Goal: Information Seeking & Learning: Find specific fact

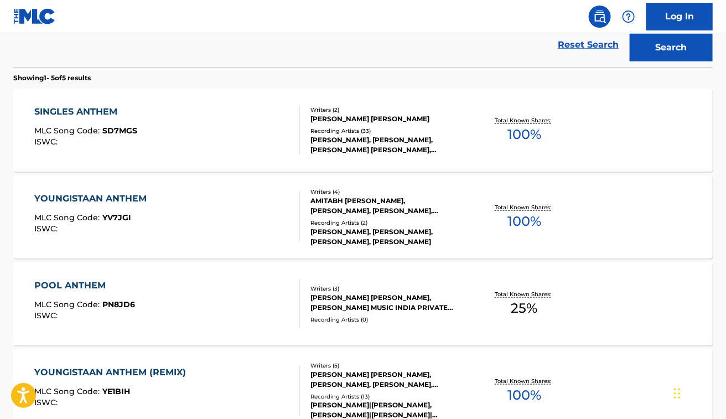
click at [225, 115] on div "SINGLES ANTHEM MLC Song Code : SD7MGS ISWC :" at bounding box center [167, 130] width 266 height 50
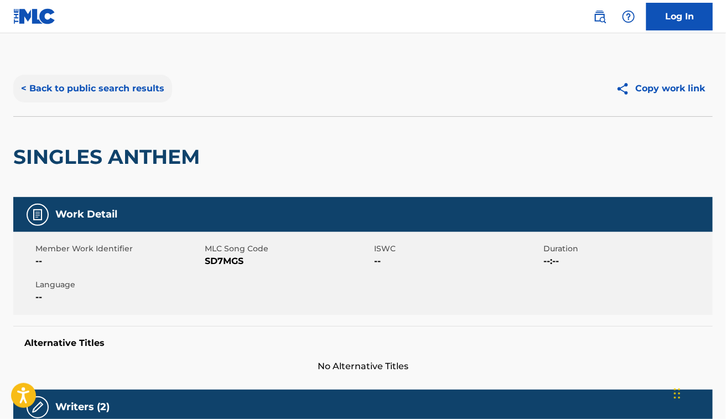
click at [142, 90] on button "< Back to public search results" at bounding box center [92, 89] width 159 height 28
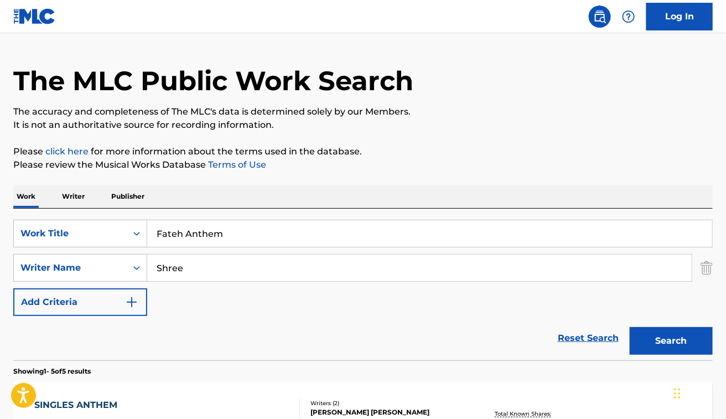
scroll to position [26, 0]
click at [206, 274] on input "Shree" at bounding box center [419, 268] width 544 height 27
paste input "Nikolay Kusakov"
type input "Nikolay Kusakov"
paste input "MONTAGEM MELODIA SANGRENTA"
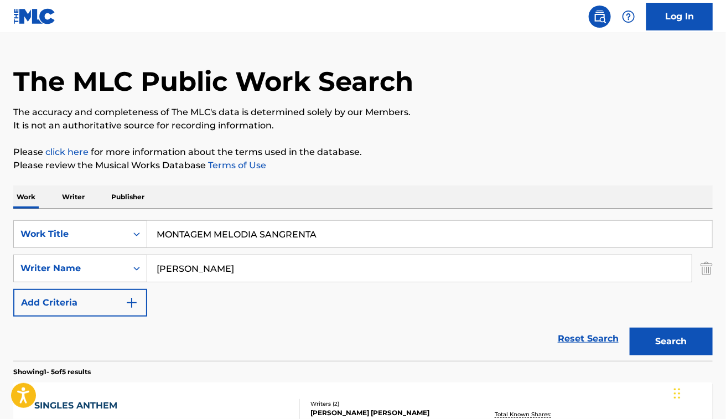
type input "MONTAGEM MELODIA SANGRENTA"
click at [630, 328] on button "Search" at bounding box center [671, 342] width 83 height 28
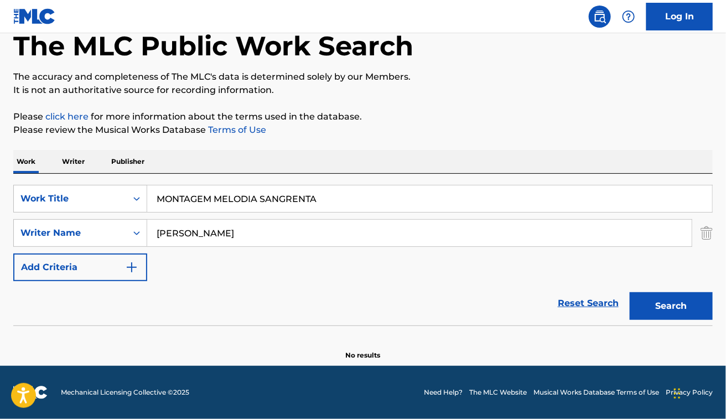
scroll to position [61, 0]
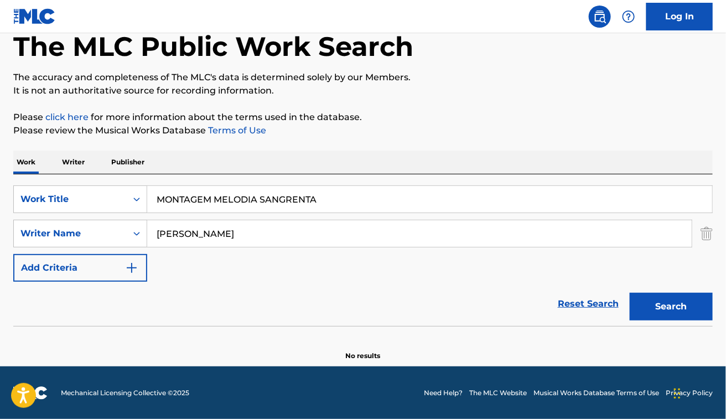
drag, startPoint x: 236, startPoint y: 230, endPoint x: 217, endPoint y: 230, distance: 19.4
click at [217, 230] on input "Nikolay Kusakov" at bounding box center [419, 233] width 544 height 27
click at [630, 293] on button "Search" at bounding box center [671, 307] width 83 height 28
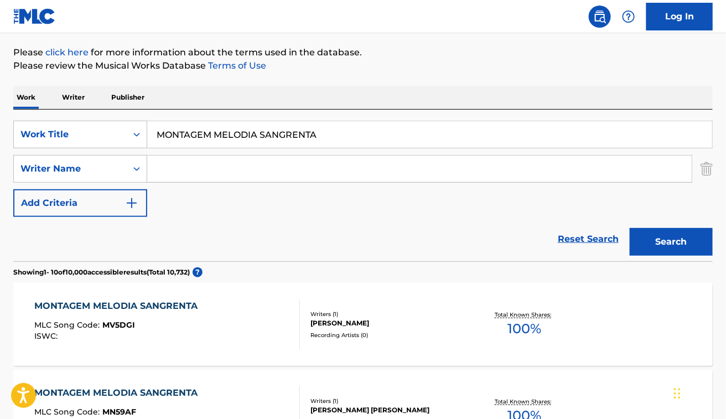
scroll to position [126, 0]
click at [707, 184] on div "SearchWithCriteriabf0c5d36-db20-448e-a788-7da38a4a2e5f Work Title MONTAGEM MELO…" at bounding box center [362, 168] width 699 height 96
click at [704, 166] on img "Search Form" at bounding box center [706, 168] width 12 height 28
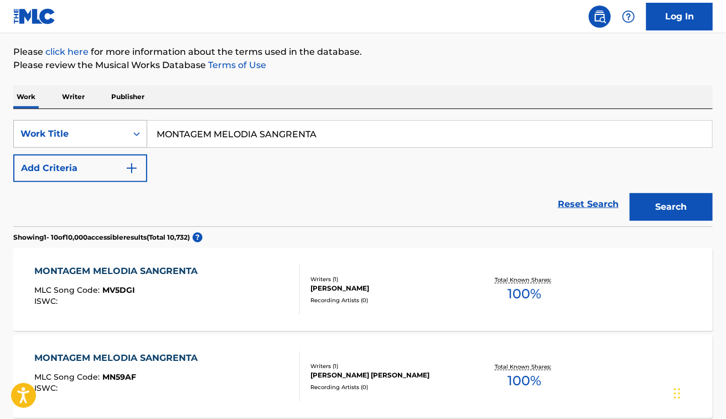
click at [87, 136] on div "Work Title" at bounding box center [70, 133] width 100 height 13
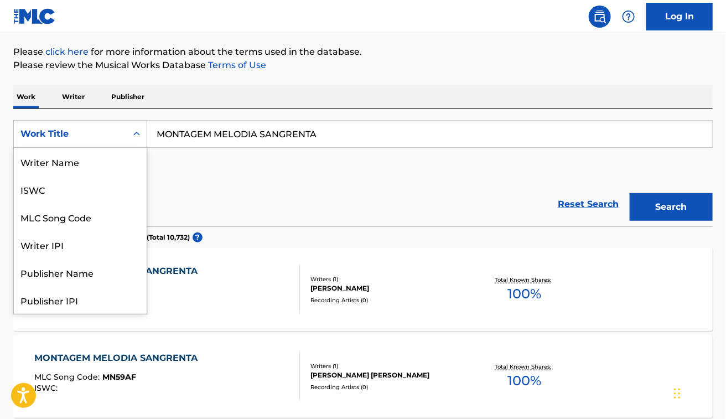
scroll to position [55, 0]
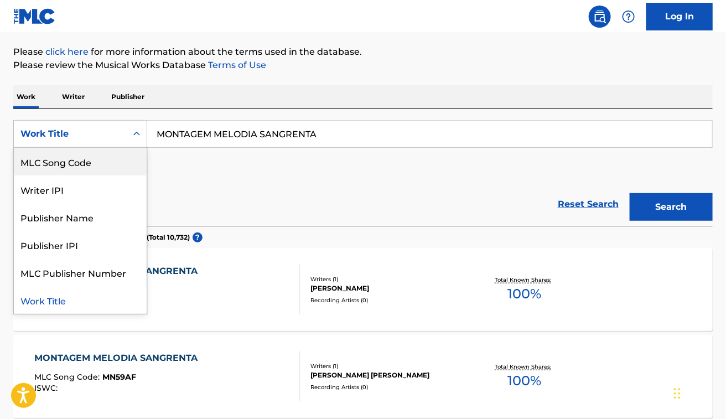
click at [103, 165] on div "MLC Song Code" at bounding box center [80, 162] width 133 height 28
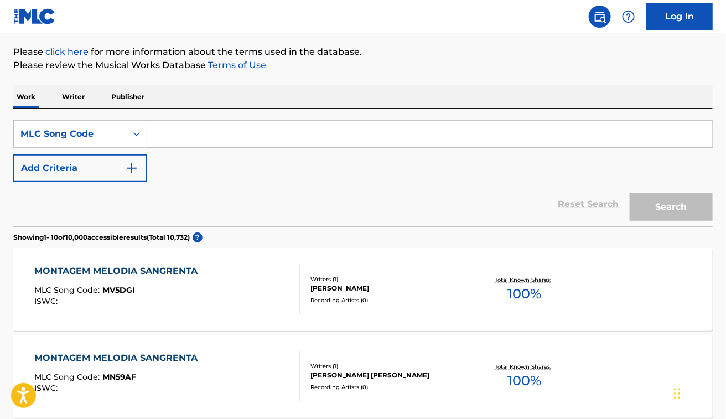
click at [252, 123] on input "Search Form" at bounding box center [429, 134] width 565 height 27
paste input "W52800"
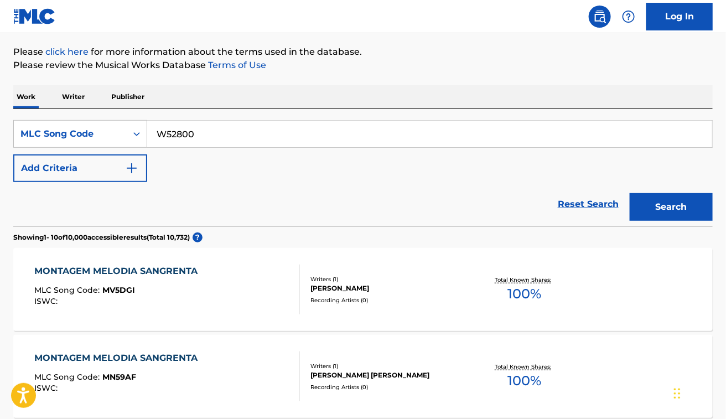
click at [630, 193] on button "Search" at bounding box center [671, 207] width 83 height 28
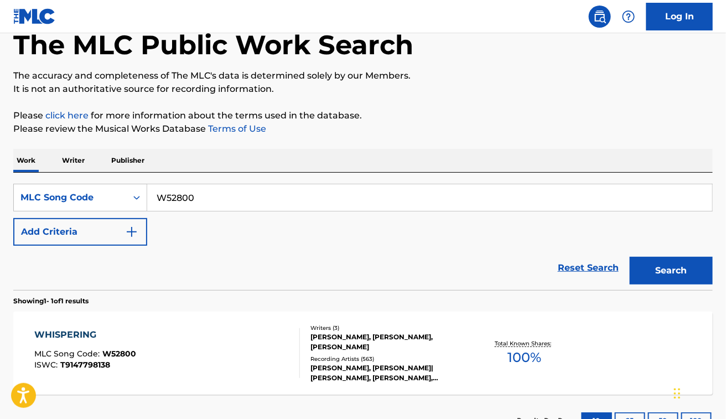
scroll to position [126, 0]
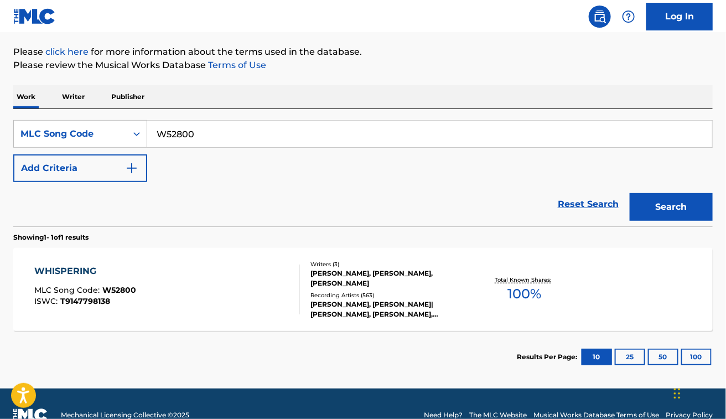
paste input "R07788"
type input "R07788"
click at [630, 193] on button "Search" at bounding box center [671, 207] width 83 height 28
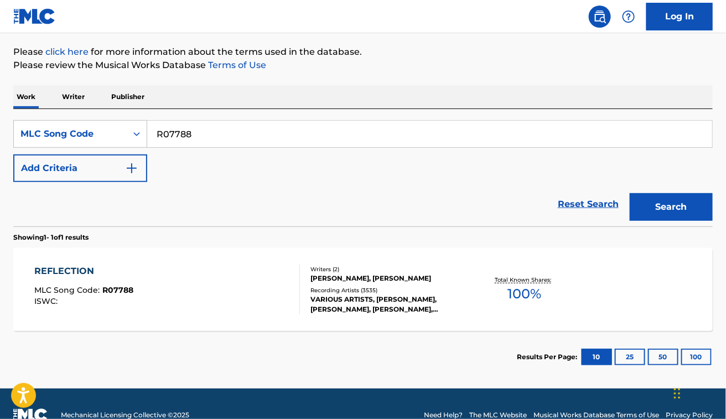
click at [200, 228] on section "Showing 1 - 1 of 1 results" at bounding box center [362, 234] width 699 height 16
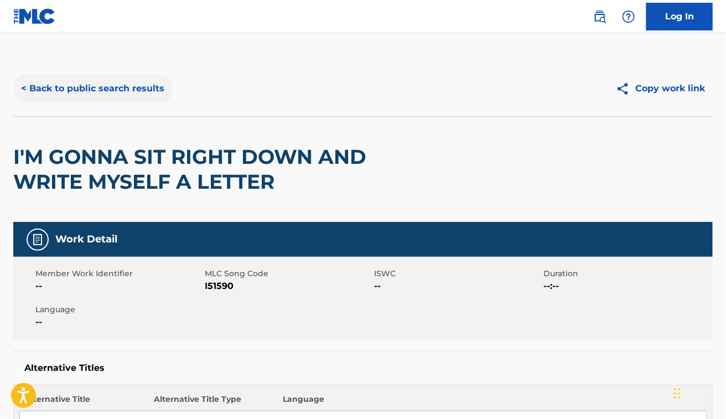
click at [112, 89] on button "< Back to public search results" at bounding box center [92, 89] width 159 height 28
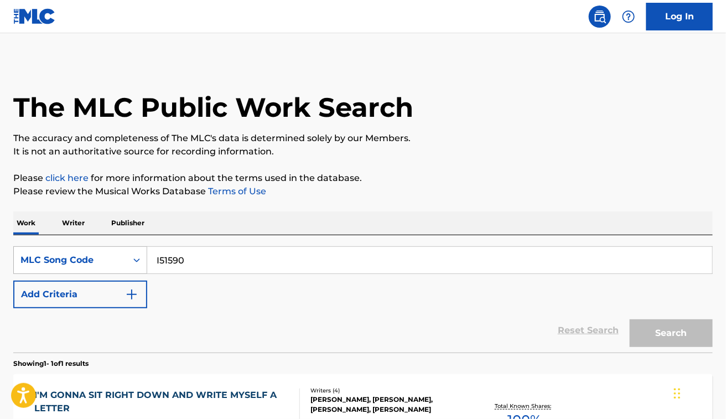
scroll to position [120, 0]
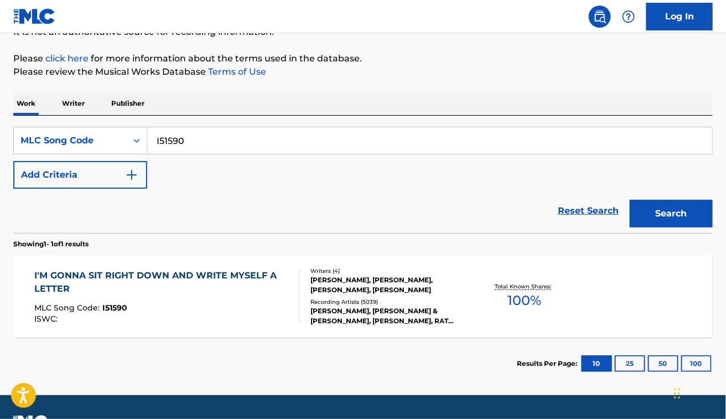
click at [191, 142] on input "I51590" at bounding box center [429, 140] width 565 height 27
paste input "X10536"
type input "X10536"
click at [630, 200] on button "Search" at bounding box center [671, 214] width 83 height 28
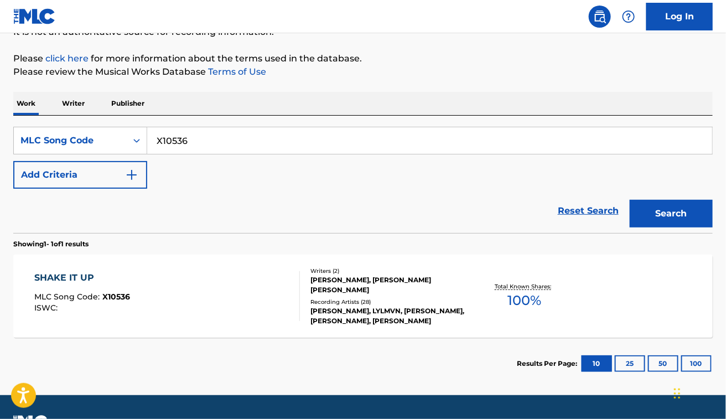
click at [227, 202] on div "Reset Search Search" at bounding box center [362, 211] width 699 height 44
click at [328, 134] on input "X10536" at bounding box center [429, 140] width 565 height 27
paste input "AD866F"
click at [630, 200] on button "Search" at bounding box center [671, 214] width 83 height 28
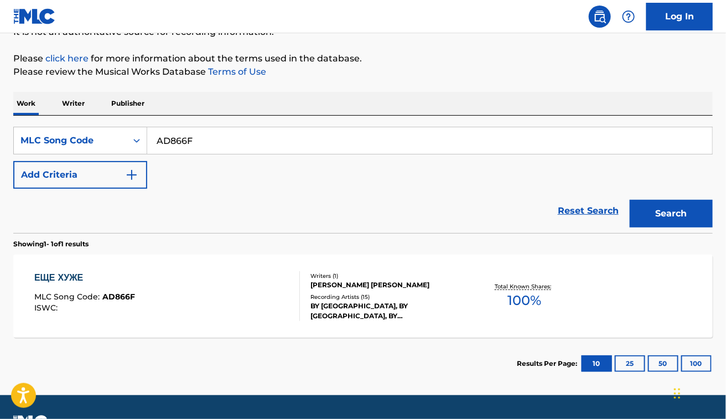
paste input "MH4G31"
click at [630, 200] on button "Search" at bounding box center [671, 214] width 83 height 28
paste input "EQ2278"
type input "EQ2278"
click at [630, 200] on button "Search" at bounding box center [671, 214] width 83 height 28
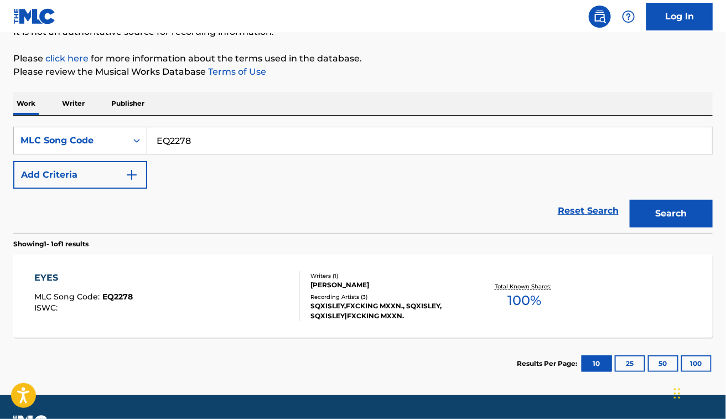
click at [206, 278] on div "EYES MLC Song Code : EQ2278 ISWC :" at bounding box center [167, 296] width 266 height 50
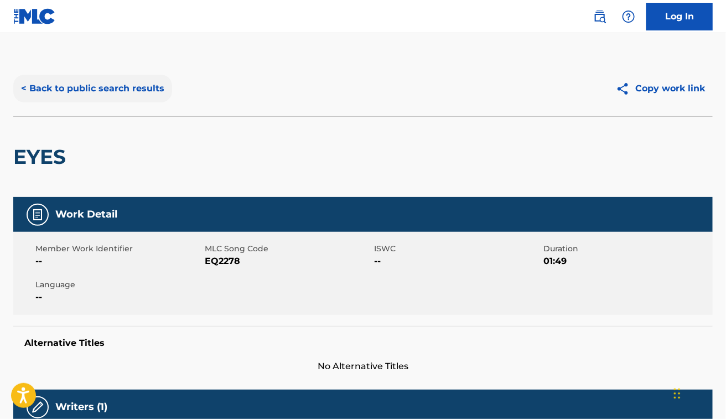
click at [122, 90] on button "< Back to public search results" at bounding box center [92, 89] width 159 height 28
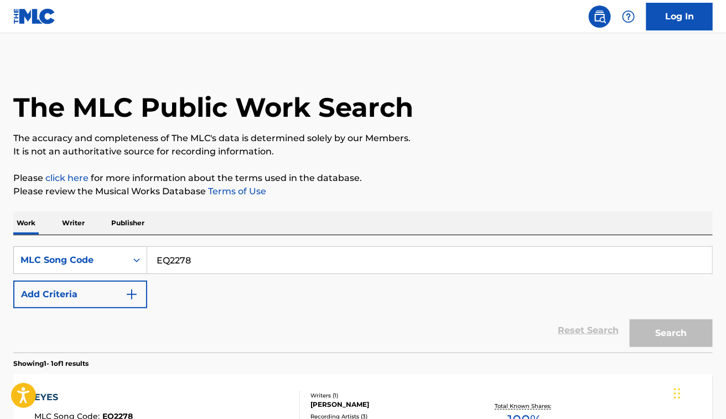
scroll to position [120, 0]
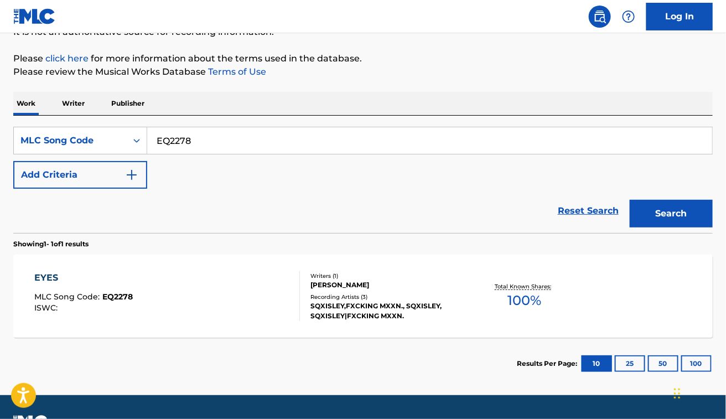
click at [233, 148] on input "EQ2278" at bounding box center [429, 140] width 565 height 27
paste input "MV5SIW"
type input "MV5SIW"
click at [630, 200] on button "Search" at bounding box center [671, 214] width 83 height 28
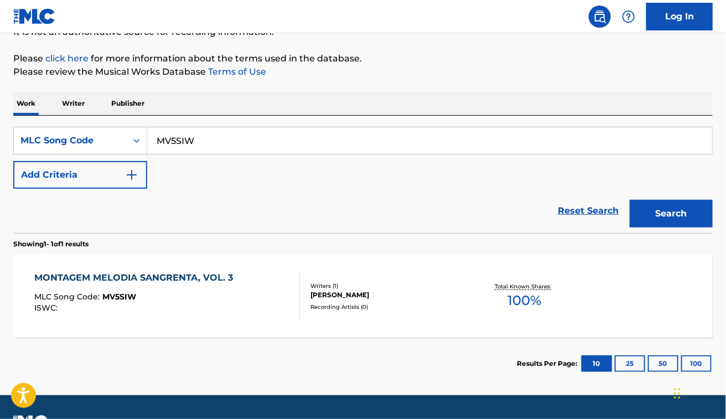
click at [244, 290] on div "MONTAGEM MELODIA SANGRENTA, VOL. 3 MLC Song Code : MV5SIW ISWC :" at bounding box center [167, 296] width 266 height 50
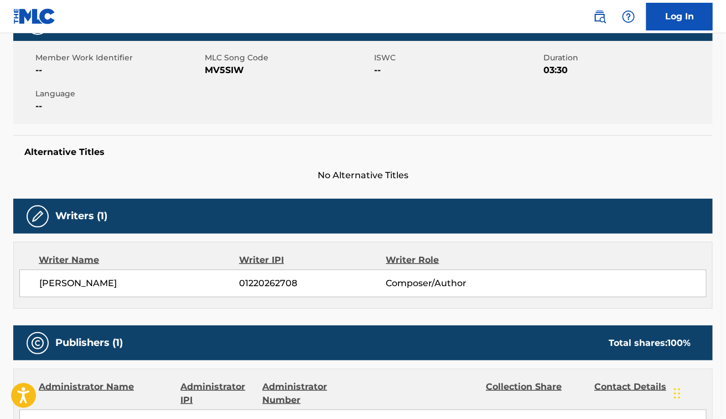
scroll to position [215, 0]
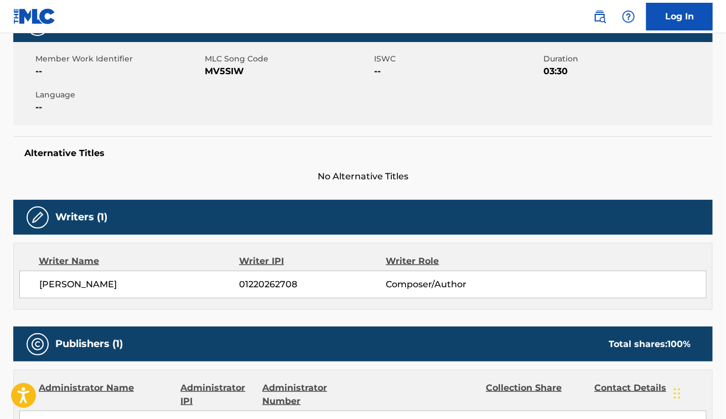
click at [86, 287] on span "[PERSON_NAME]" at bounding box center [139, 284] width 200 height 13
copy div "[PERSON_NAME]"
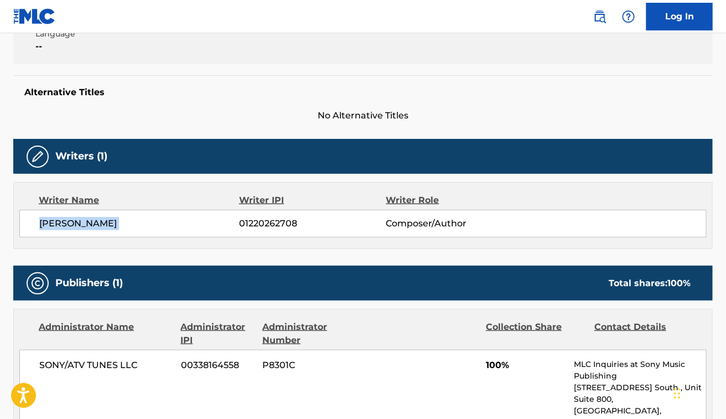
scroll to position [0, 0]
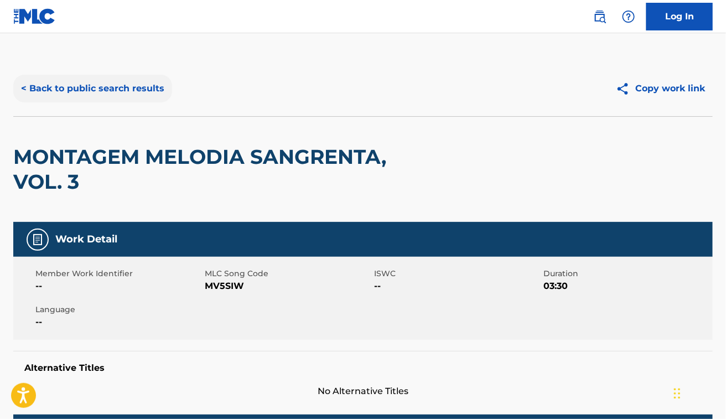
click at [125, 98] on button "< Back to public search results" at bounding box center [92, 89] width 159 height 28
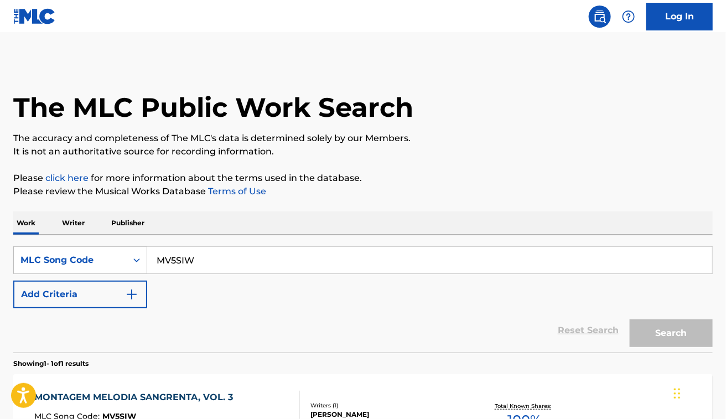
scroll to position [120, 0]
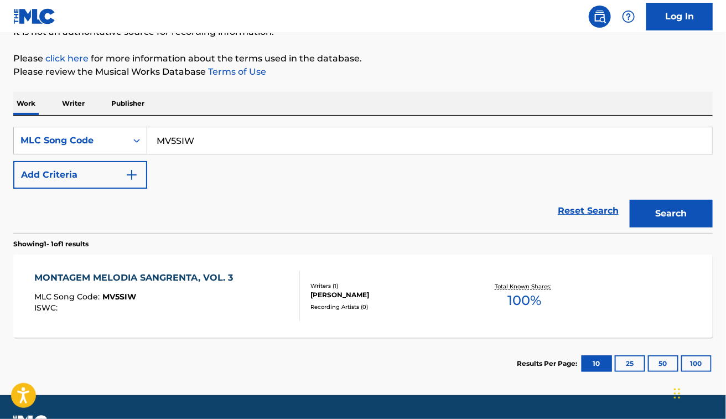
click at [202, 148] on input "MV5SIW" at bounding box center [429, 140] width 565 height 27
paste input "W52900"
type input "W52900"
click at [630, 200] on button "Search" at bounding box center [671, 214] width 83 height 28
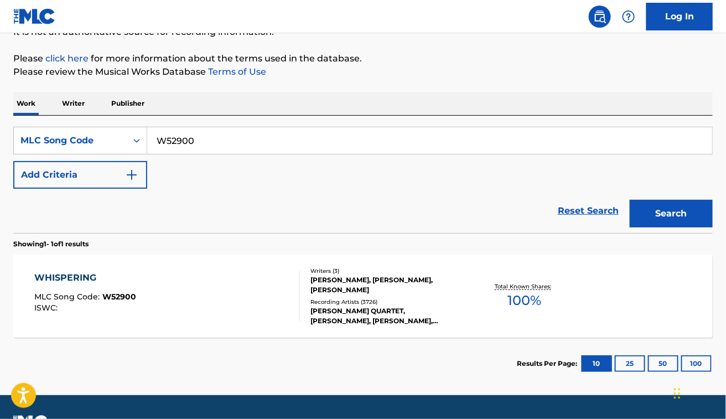
click at [330, 220] on div "Reset Search Search" at bounding box center [362, 211] width 699 height 44
click at [180, 308] on div "WHISPERING MLC Song Code : W52900 ISWC :" at bounding box center [167, 296] width 266 height 50
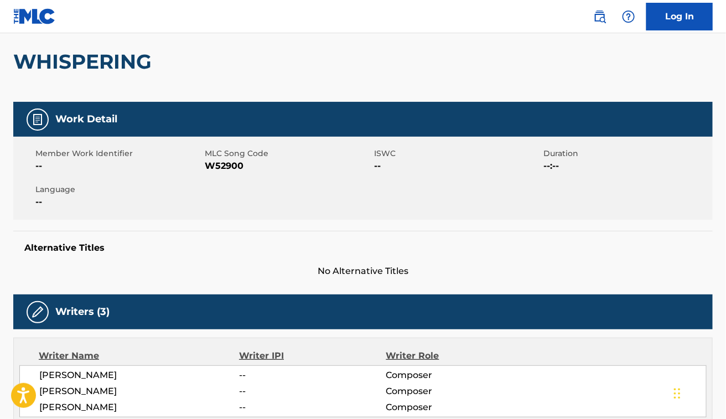
scroll to position [241, 0]
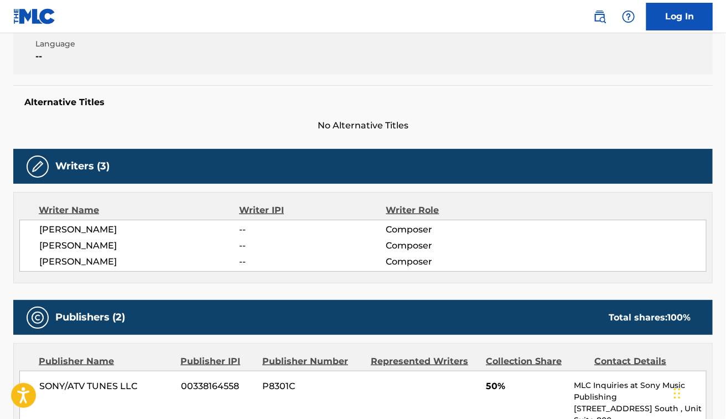
click at [95, 225] on span "[PERSON_NAME]" at bounding box center [139, 229] width 200 height 13
copy span "[PERSON_NAME]"
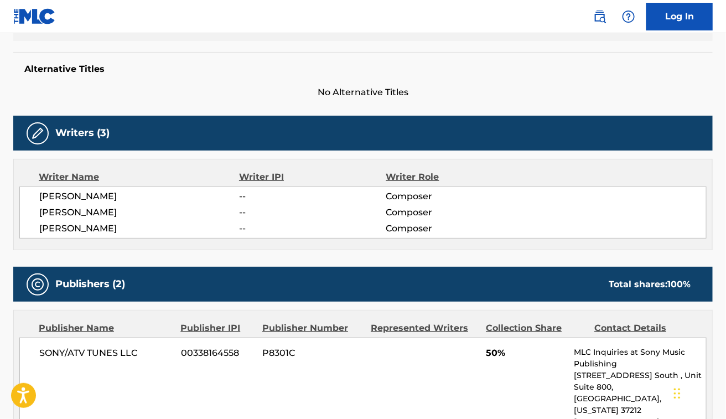
scroll to position [0, 0]
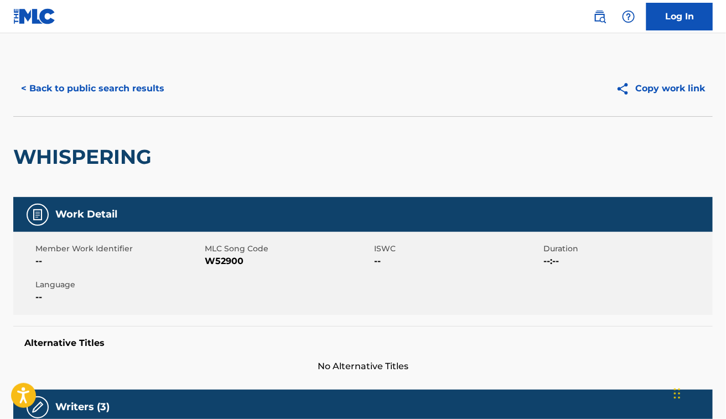
click at [125, 69] on div "< Back to public search results Copy work link" at bounding box center [362, 88] width 699 height 55
click at [130, 76] on button "< Back to public search results" at bounding box center [92, 89] width 159 height 28
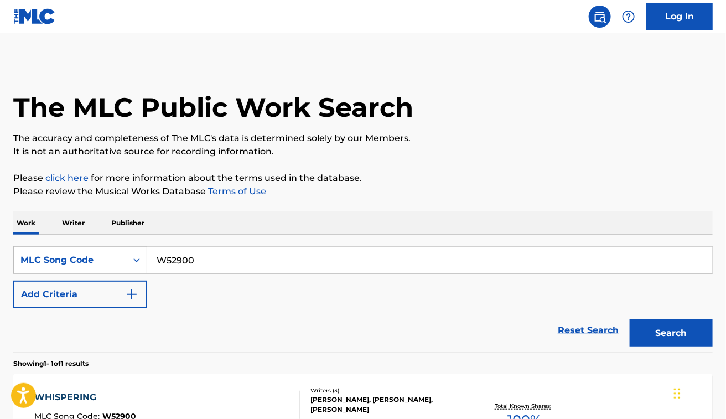
scroll to position [120, 0]
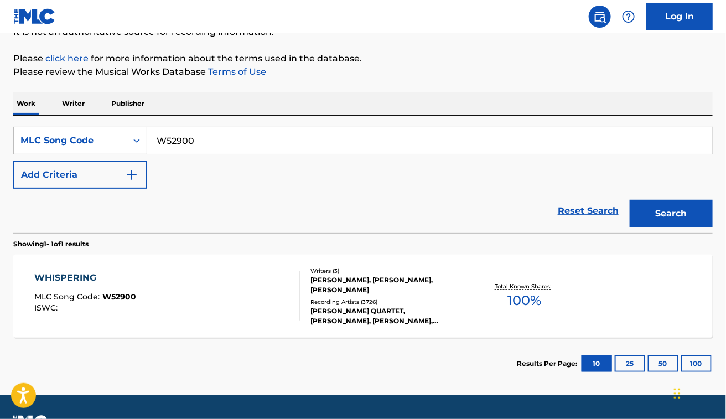
click at [308, 144] on input "W52900" at bounding box center [429, 140] width 565 height 27
paste input "TA2BDA"
click at [630, 200] on button "Search" at bounding box center [671, 214] width 83 height 28
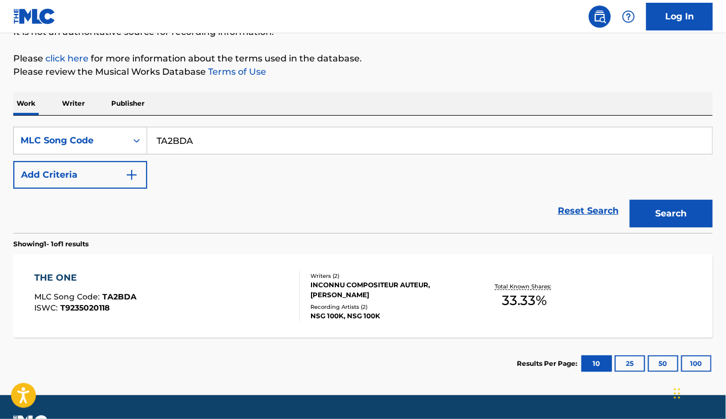
paste input "OC2XP5"
type input "OC2XP5"
click at [630, 200] on button "Search" at bounding box center [671, 214] width 83 height 28
click at [269, 262] on div "ONE MLC Song Code : OC2XP5 ISWC : T3079468494 Writers ( 3 ) [PERSON_NAME] [PERS…" at bounding box center [362, 296] width 699 height 83
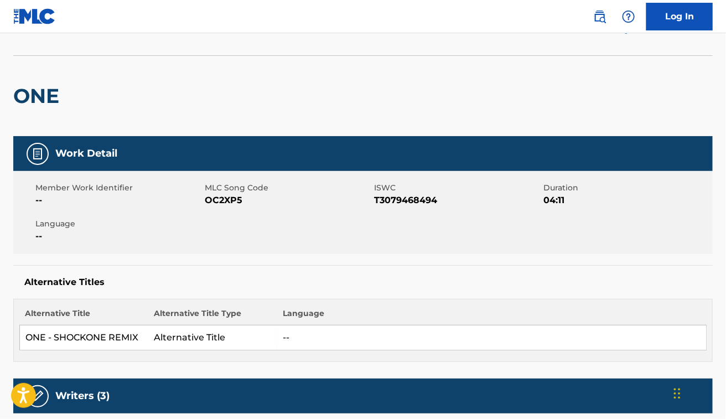
scroll to position [60, 0]
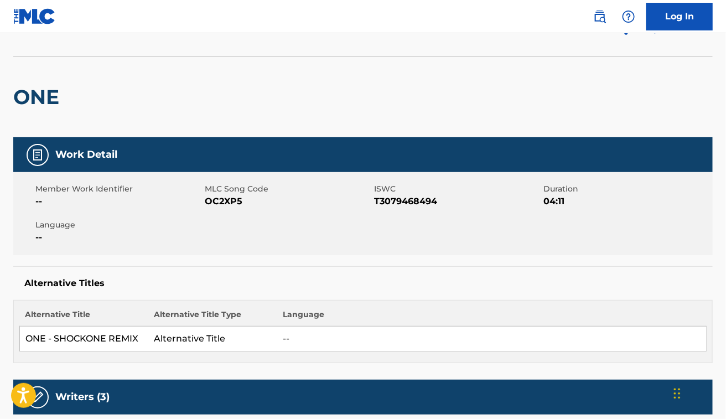
click at [264, 253] on div "Member Work Identifier -- MLC Song Code OC2XP5 ISWC T3079468494 Duration 04:11 …" at bounding box center [362, 213] width 699 height 83
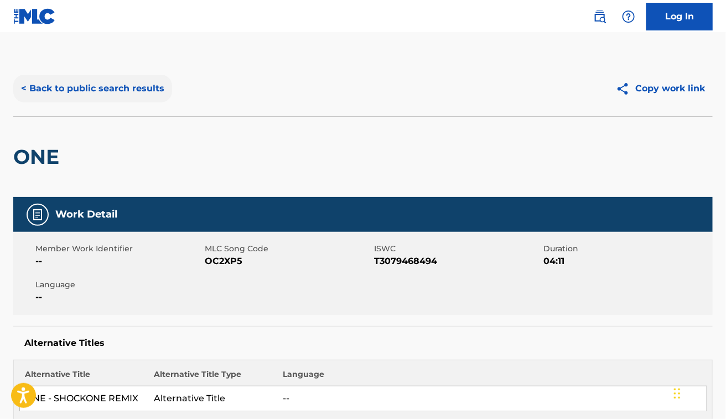
click at [97, 95] on button "< Back to public search results" at bounding box center [92, 89] width 159 height 28
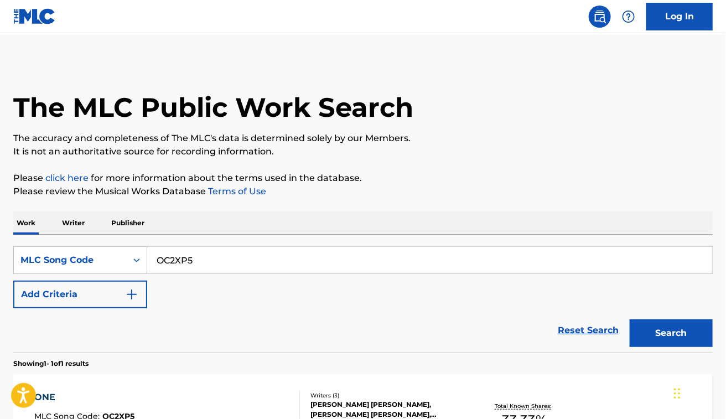
scroll to position [120, 0]
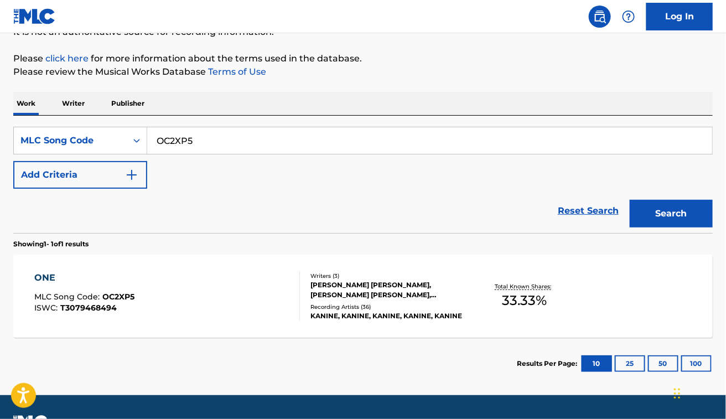
click at [226, 134] on input "OC2XP5" at bounding box center [429, 140] width 565 height 27
paste input "LS7F5T"
click at [630, 200] on button "Search" at bounding box center [671, 214] width 83 height 28
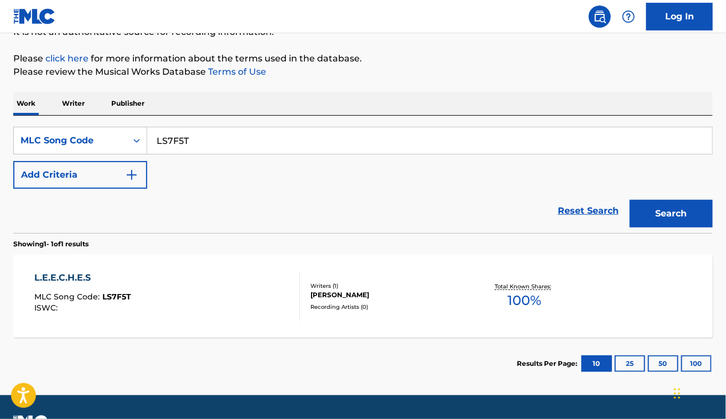
paste input "068OR"
click at [630, 200] on button "Search" at bounding box center [671, 214] width 83 height 28
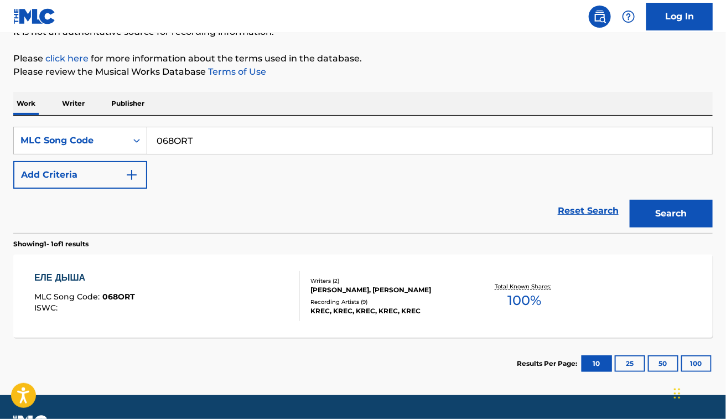
paste input "HP6PHU"
click at [630, 200] on button "Search" at bounding box center [671, 214] width 83 height 28
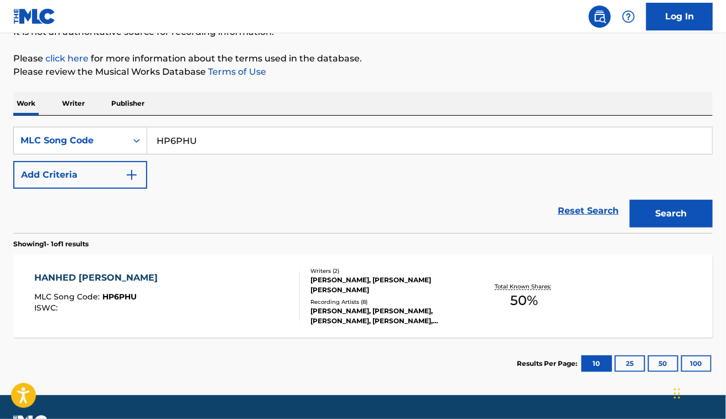
paste input "AE3YWD"
type input "AE3YWD"
click at [630, 200] on button "Search" at bounding box center [671, 214] width 83 height 28
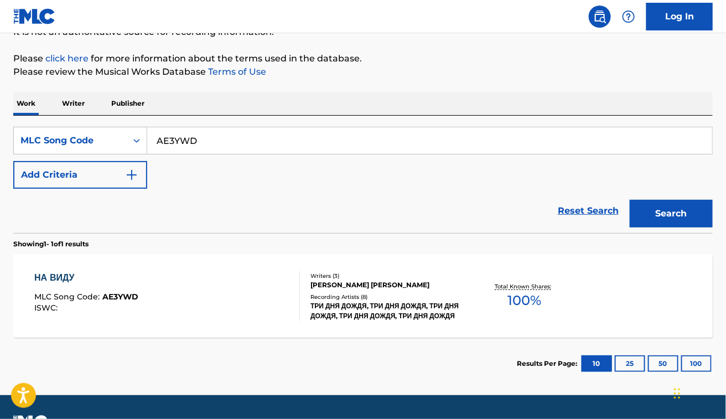
click at [227, 250] on section "НА ВИДУ MLC Song Code : AE3YWD ISWC : Writers ( 3 ) [PERSON_NAME], [PERSON_NAME…" at bounding box center [362, 293] width 699 height 89
click at [236, 274] on div "НА ВИДУ MLC Song Code : AE3YWD ISWC :" at bounding box center [167, 296] width 266 height 50
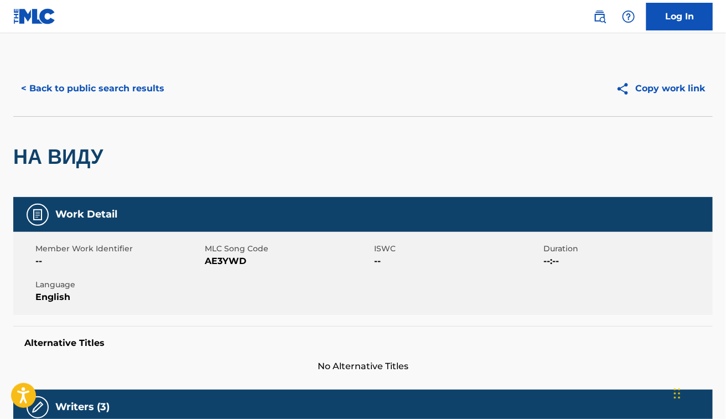
click at [489, 137] on div "НА ВИДУ" at bounding box center [362, 156] width 699 height 81
click at [121, 79] on button "< Back to public search results" at bounding box center [92, 89] width 159 height 28
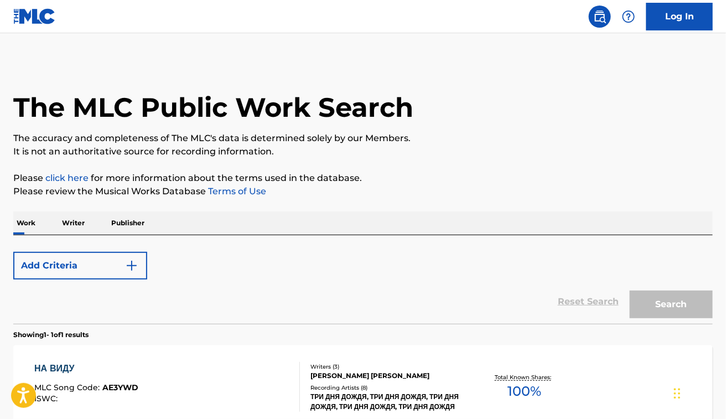
scroll to position [120, 0]
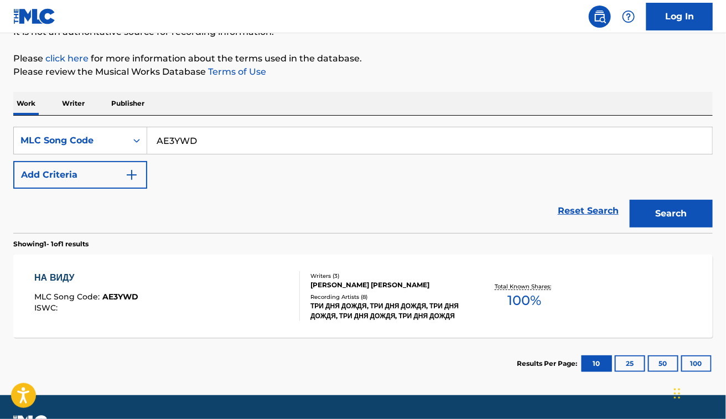
click at [237, 134] on input "AE3YWD" at bounding box center [429, 140] width 565 height 27
click at [274, 126] on div "SearchWithCriteriadec2e89b-5528-45a5-bcc5-e6fb875b6154 MLC Song Code AE3YWD Add…" at bounding box center [362, 174] width 699 height 117
click at [240, 134] on input "AE3YWD" at bounding box center [429, 140] width 565 height 27
paste input "MV3DUZ"
type input "MV3DUZ"
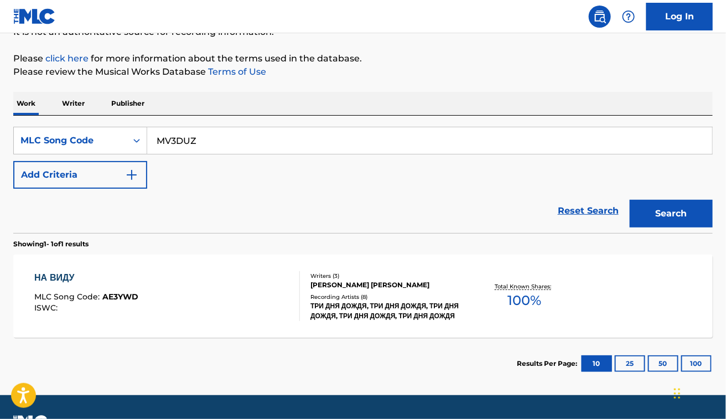
click at [630, 200] on button "Search" at bounding box center [671, 214] width 83 height 28
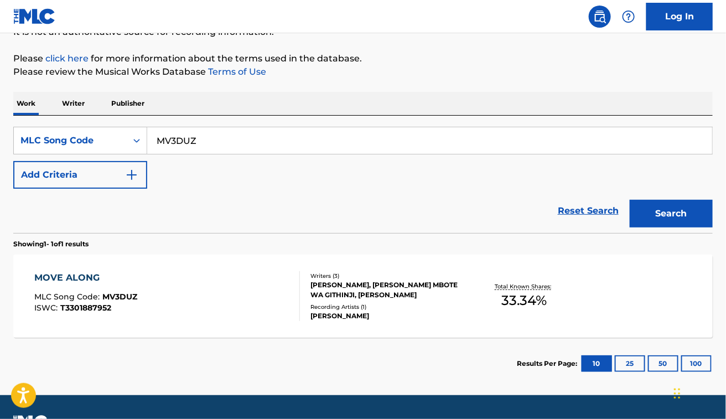
click at [204, 288] on div "MOVE ALONG MLC Song Code : MV3DUZ ISWC : T3301887952" at bounding box center [167, 296] width 266 height 50
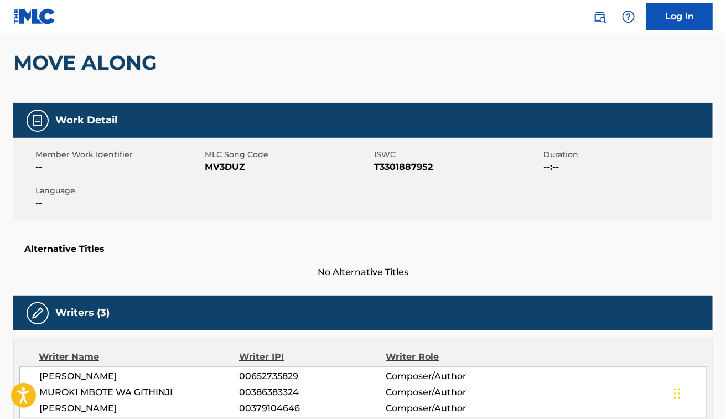
scroll to position [93, 0]
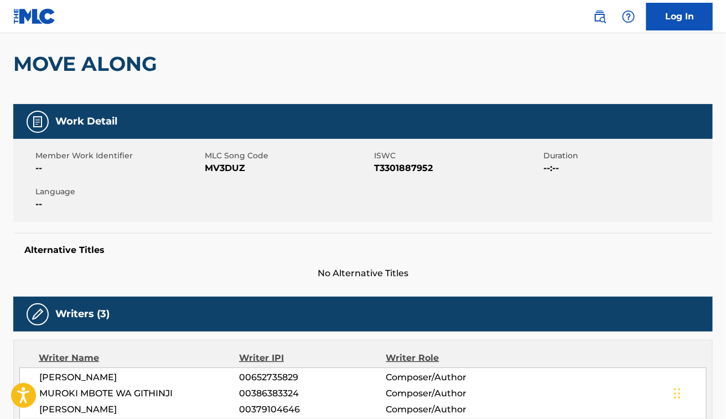
click at [423, 159] on span "ISWC" at bounding box center [457, 156] width 167 height 12
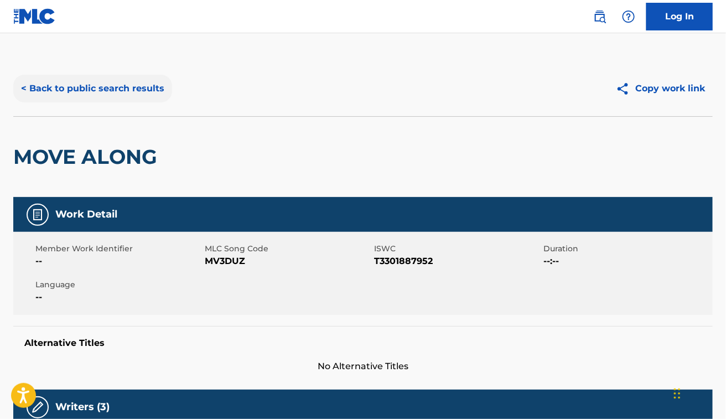
click at [125, 92] on button "< Back to public search results" at bounding box center [92, 89] width 159 height 28
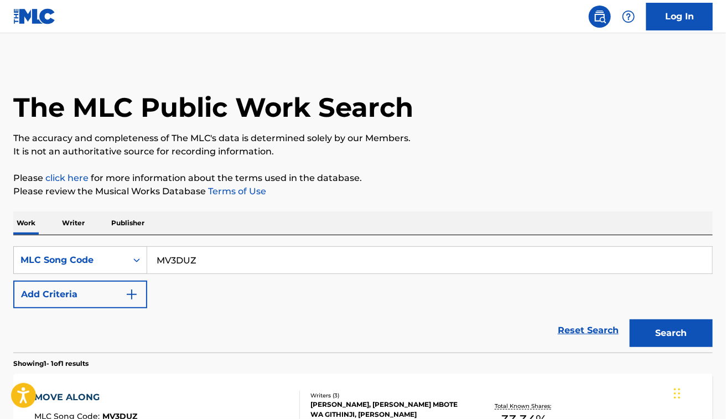
scroll to position [120, 0]
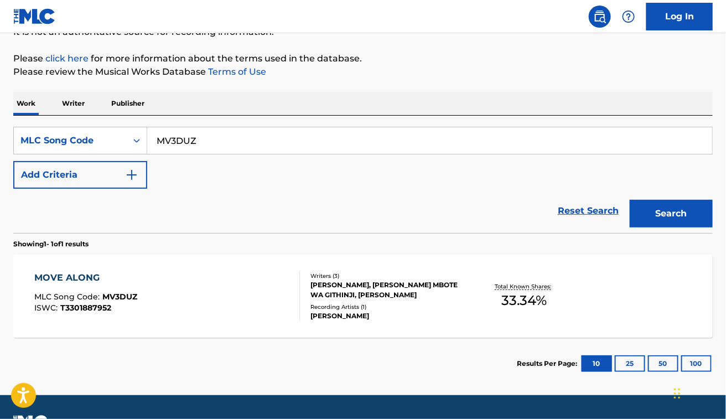
click at [228, 144] on input "MV3DUZ" at bounding box center [429, 140] width 565 height 27
paste input "OV8MKI"
click at [630, 200] on button "Search" at bounding box center [671, 214] width 83 height 28
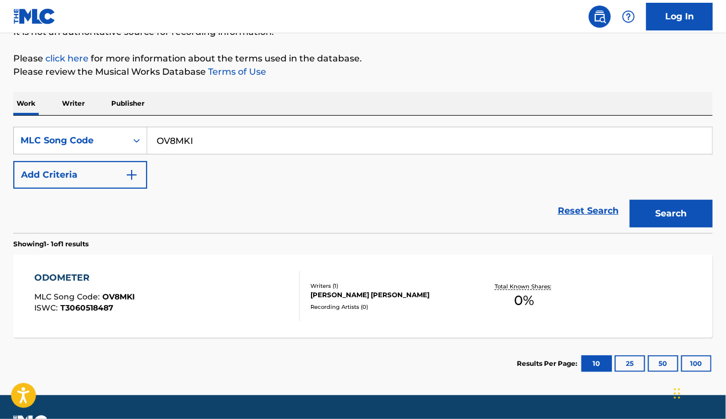
paste input "MB343G"
click at [630, 200] on button "Search" at bounding box center [671, 214] width 83 height 28
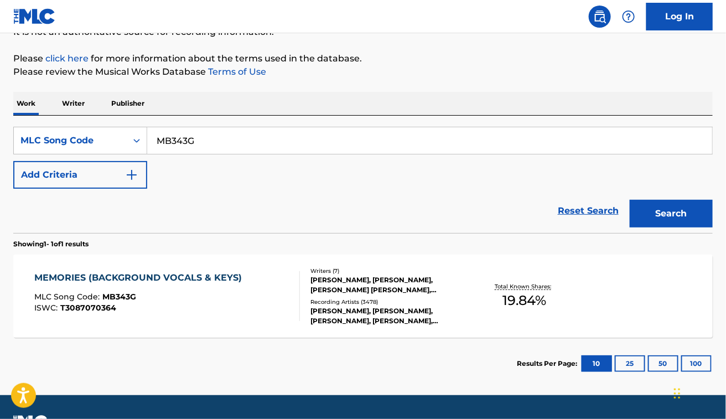
paste input "0701GP"
click at [630, 200] on button "Search" at bounding box center [671, 214] width 83 height 28
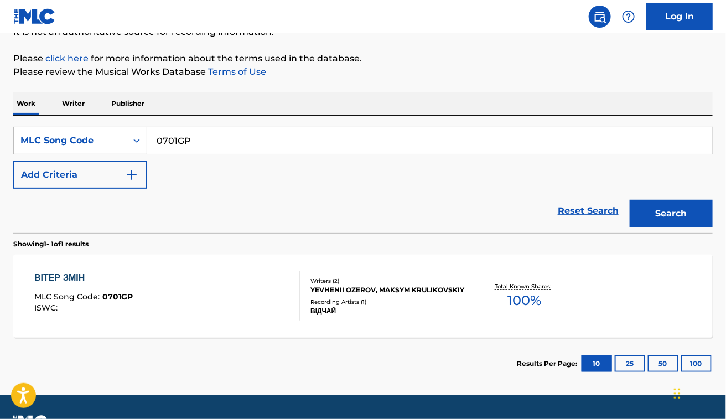
paste input "MN58CW"
type input "MN58CW"
click at [630, 200] on button "Search" at bounding box center [671, 214] width 83 height 28
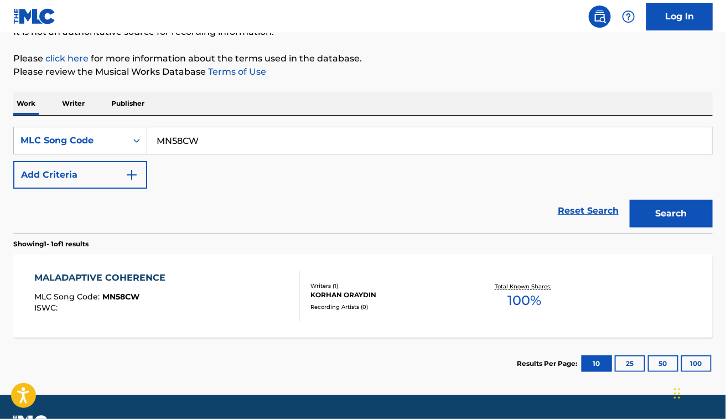
click at [181, 323] on div "MALADAPTIVE COHERENCE MLC Song Code : MN58CW ISWC : Writers ( 1 ) [PERSON_NAME]…" at bounding box center [362, 296] width 699 height 83
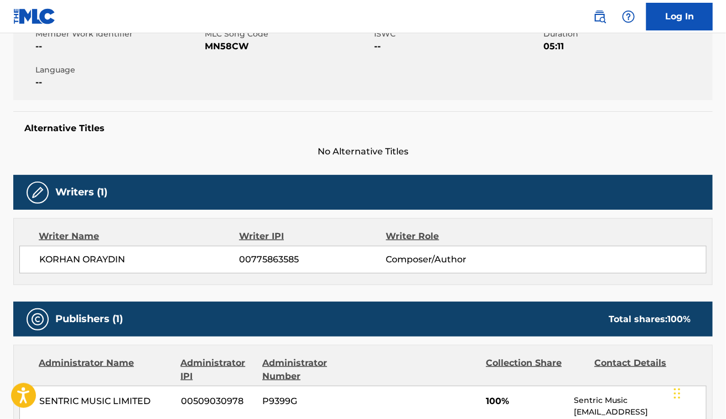
scroll to position [216, 0]
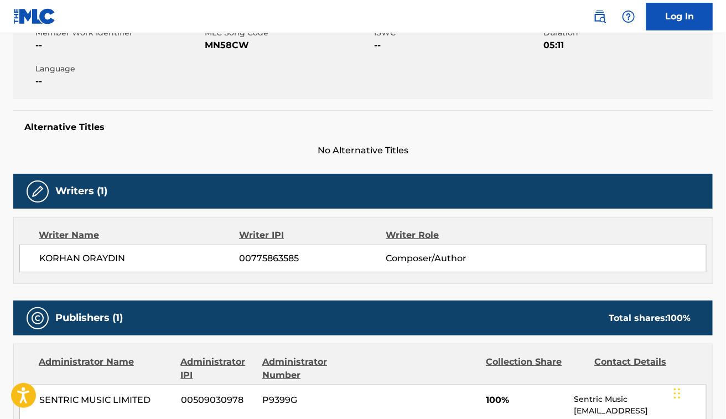
click at [70, 255] on span "KORHAN ORAYDIN" at bounding box center [139, 258] width 200 height 13
copy div "KORHAN ORAYDIN"
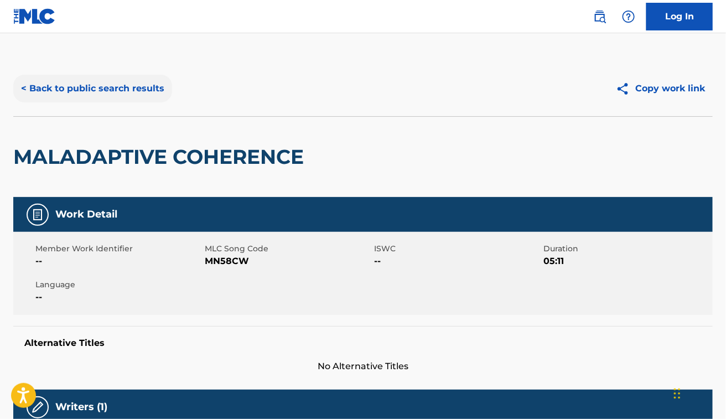
click at [121, 82] on button "< Back to public search results" at bounding box center [92, 89] width 159 height 28
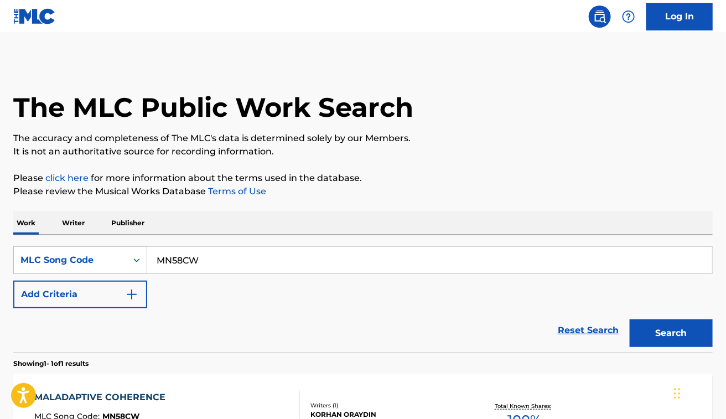
scroll to position [120, 0]
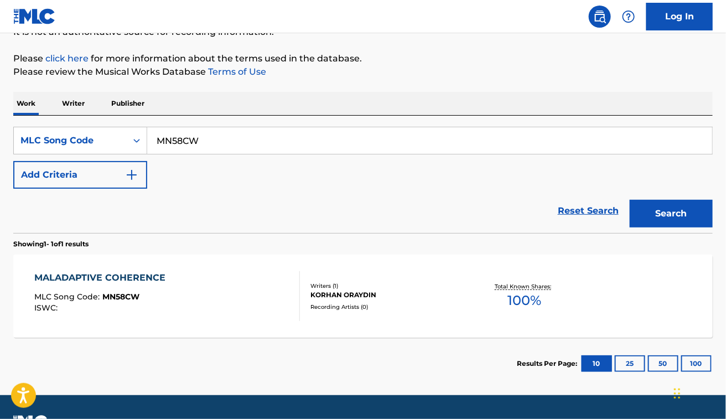
click at [284, 149] on input "MN58CW" at bounding box center [429, 140] width 565 height 27
paste input "A15698"
type input "A15698"
click at [630, 200] on button "Search" at bounding box center [671, 214] width 83 height 28
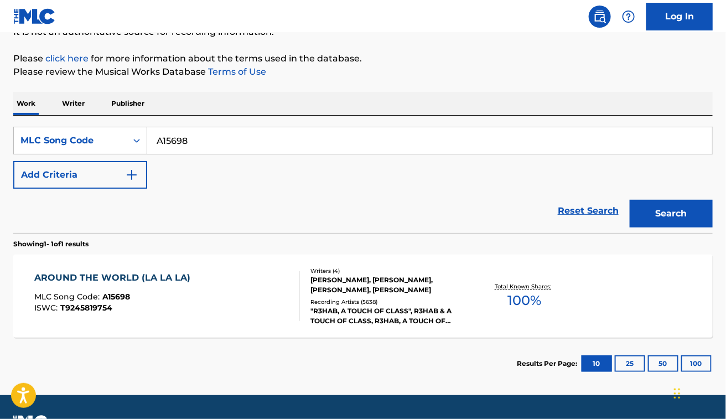
click at [248, 282] on div "AROUND THE WORLD (LA LA LA) MLC Song Code : A15698 ISWC : T9245819754" at bounding box center [167, 296] width 266 height 50
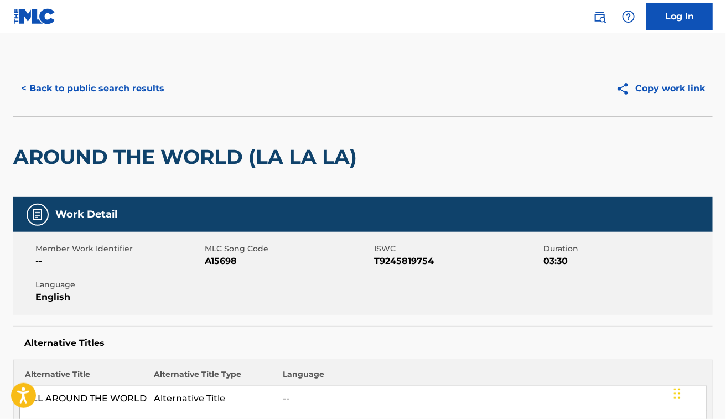
click at [104, 103] on div "< Back to public search results Copy work link" at bounding box center [362, 88] width 699 height 55
click at [100, 90] on button "< Back to public search results" at bounding box center [92, 89] width 159 height 28
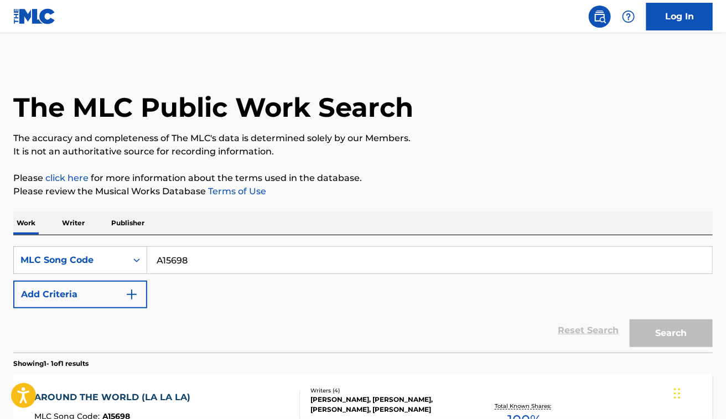
scroll to position [120, 0]
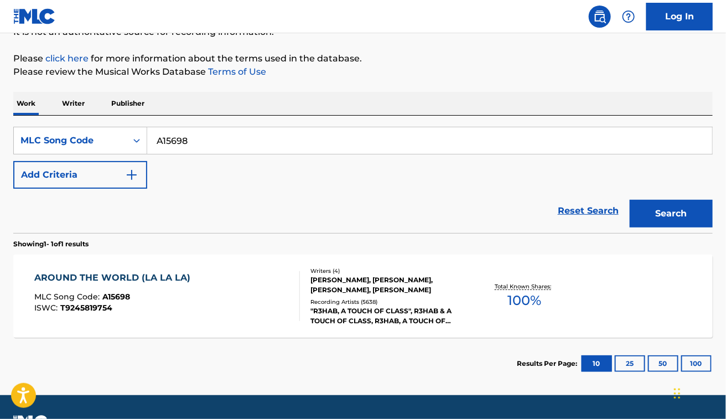
click at [281, 126] on div "SearchWithCriteriadec2e89b-5528-45a5-bcc5-e6fb875b6154 MLC Song Code A15698 Add…" at bounding box center [362, 174] width 699 height 117
click at [255, 133] on input "A15698" at bounding box center [429, 140] width 565 height 27
paste input "B5863Y"
click at [630, 200] on button "Search" at bounding box center [671, 214] width 83 height 28
paste input "RO5T60"
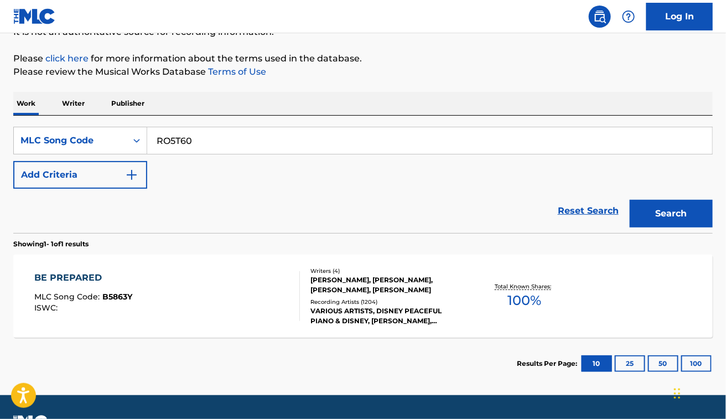
type input "RO5T60"
click at [630, 200] on button "Search" at bounding box center [671, 214] width 83 height 28
click at [201, 313] on div "REFLECTION MLC Song Code : RO5T60 ISWC : T3154129752" at bounding box center [167, 296] width 266 height 50
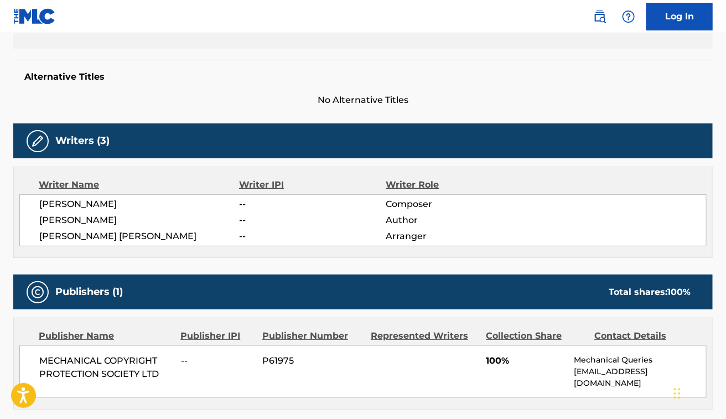
scroll to position [236, 0]
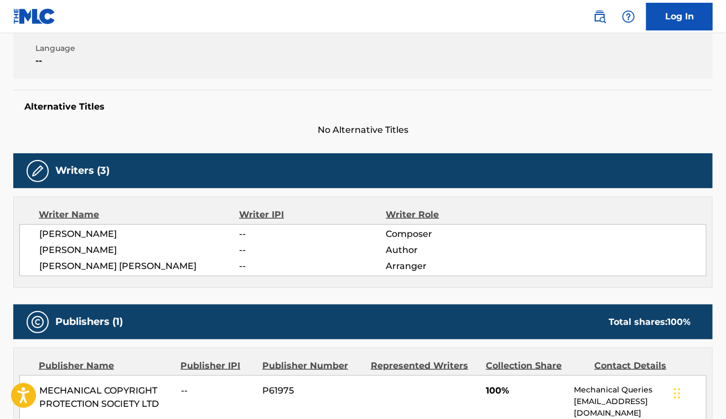
click at [91, 266] on span "[PERSON_NAME] [PERSON_NAME]" at bounding box center [139, 265] width 200 height 13
copy div "[PERSON_NAME] [PERSON_NAME]"
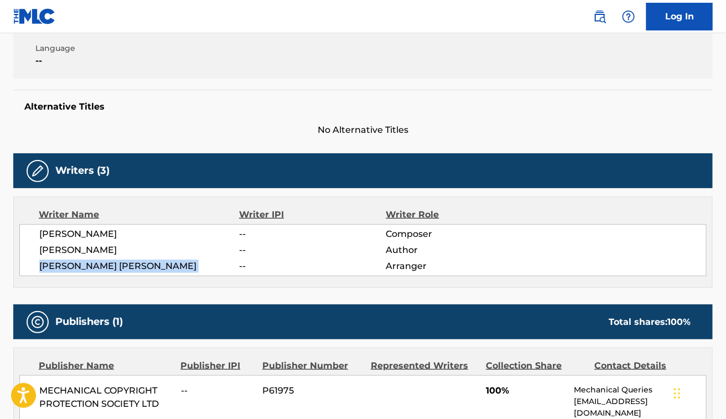
scroll to position [0, 0]
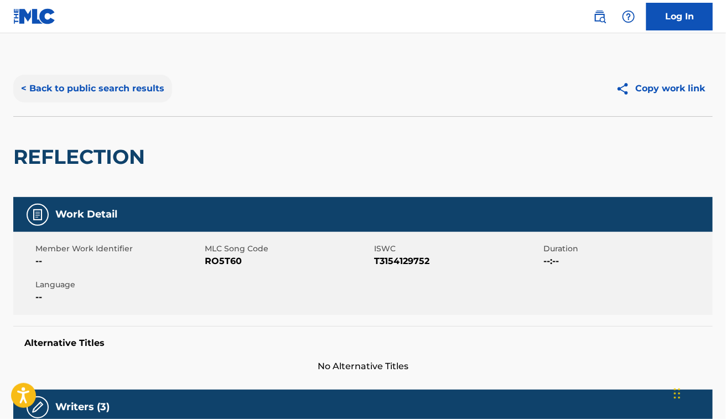
click at [78, 98] on button "< Back to public search results" at bounding box center [92, 89] width 159 height 28
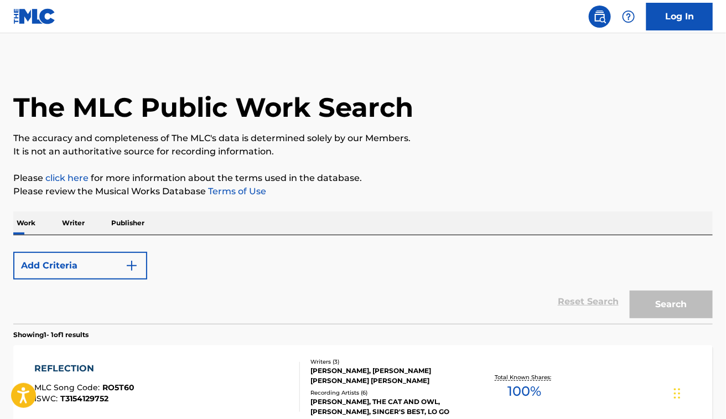
scroll to position [120, 0]
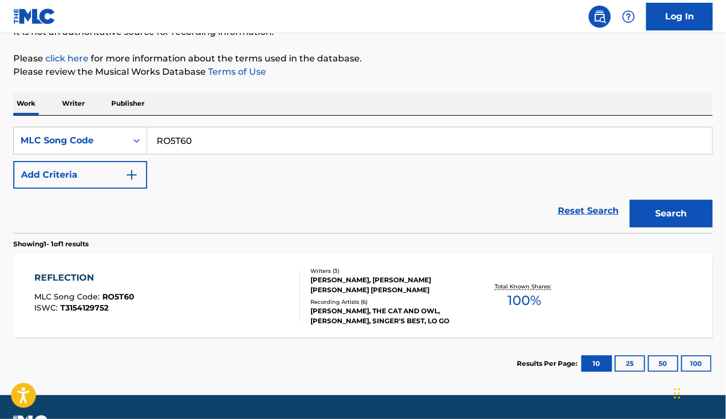
click at [258, 139] on input "RO5T60" at bounding box center [429, 140] width 565 height 27
paste input "S30678"
click at [630, 200] on button "Search" at bounding box center [671, 214] width 83 height 28
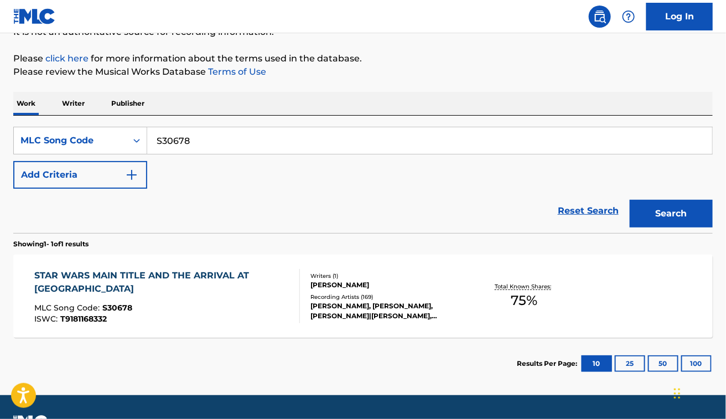
paste input "LV7GLY"
click at [630, 200] on button "Search" at bounding box center [671, 214] width 83 height 28
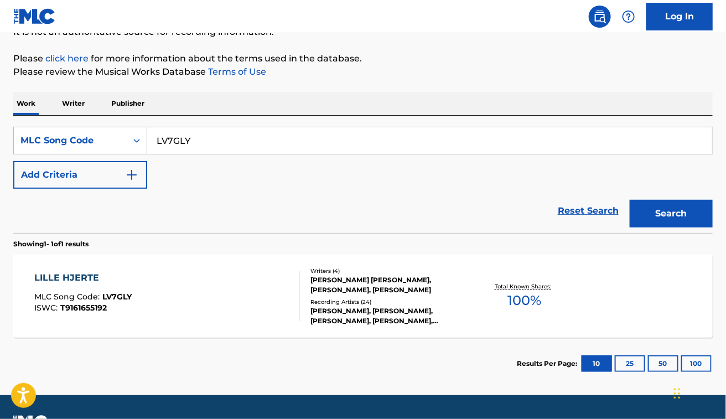
paste input "P7028J"
type input "P7028J"
click at [630, 200] on button "Search" at bounding box center [671, 214] width 83 height 28
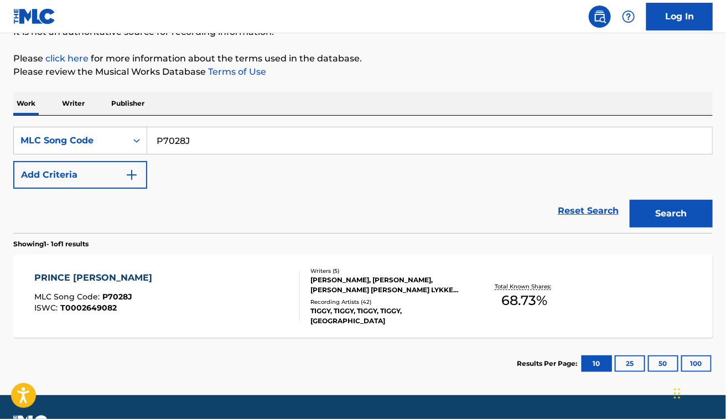
click at [238, 302] on div "PRINCE CHARMING MLC Song Code : P7028J ISWC : T0002649082" at bounding box center [167, 296] width 266 height 50
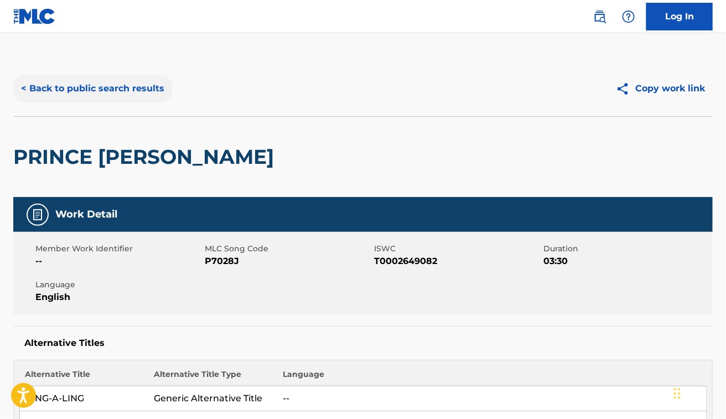
click at [100, 89] on button "< Back to public search results" at bounding box center [92, 89] width 159 height 28
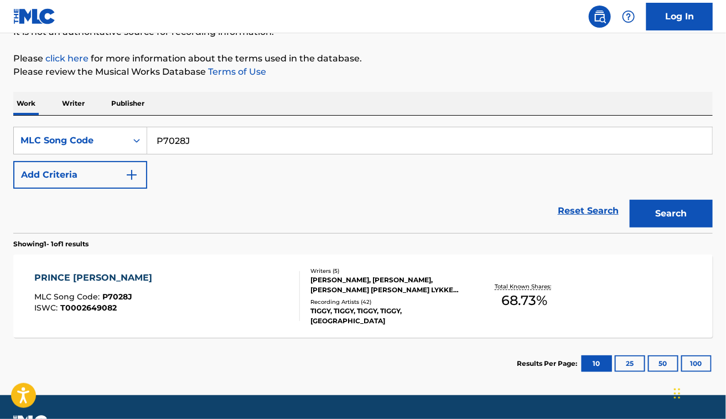
click at [222, 134] on input "P7028J" at bounding box center [429, 140] width 565 height 27
paste input "IC15KR"
click at [630, 200] on button "Search" at bounding box center [671, 214] width 83 height 28
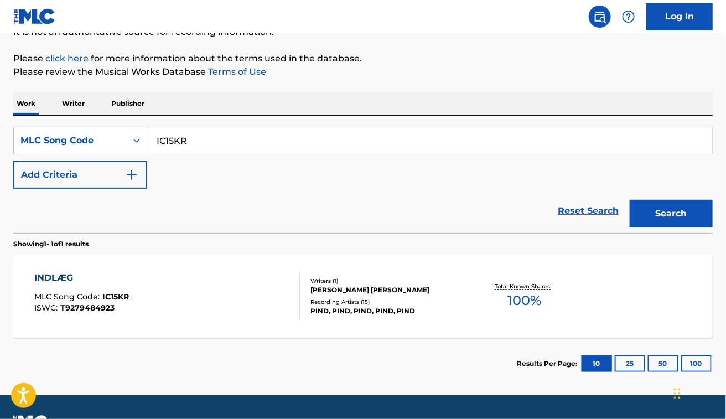
paste input "H2626Q"
type input "H2626Q"
click at [630, 200] on button "Search" at bounding box center [671, 214] width 83 height 28
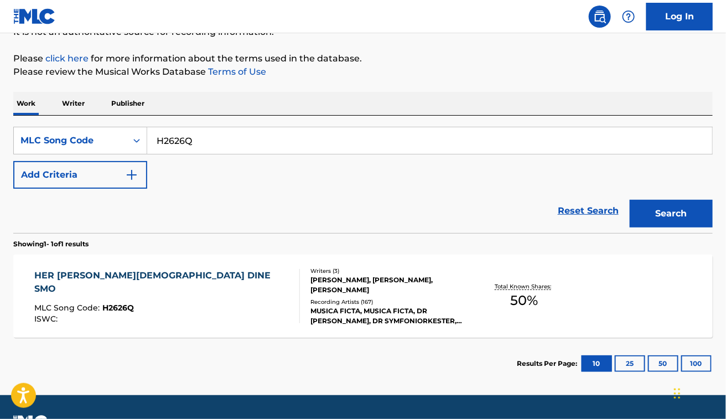
click at [212, 306] on div "HER [PERSON_NAME][DEMOGRAPHIC_DATA] DINE SMO MLC Song Code : H2626Q ISWC :" at bounding box center [167, 296] width 266 height 54
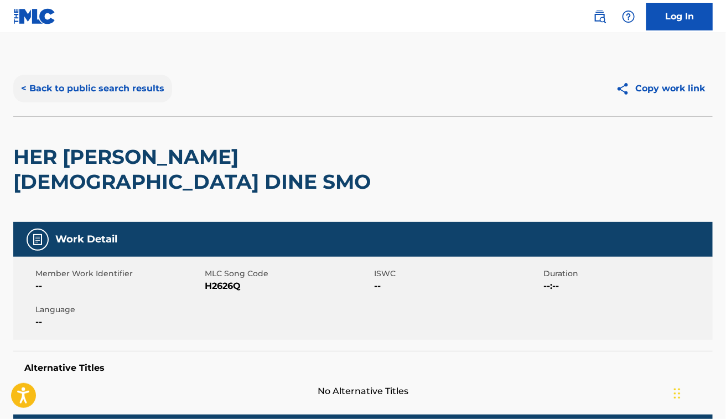
click at [107, 90] on button "< Back to public search results" at bounding box center [92, 89] width 159 height 28
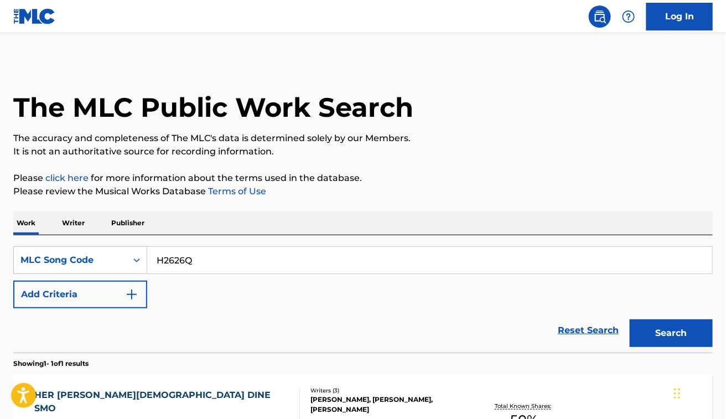
scroll to position [120, 0]
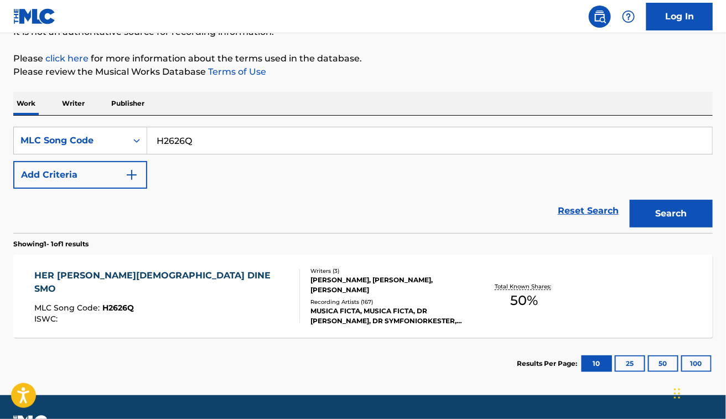
click at [219, 147] on input "H2626Q" at bounding box center [429, 140] width 565 height 27
paste input "S65815"
type input "S65815"
click at [630, 200] on button "Search" at bounding box center [671, 214] width 83 height 28
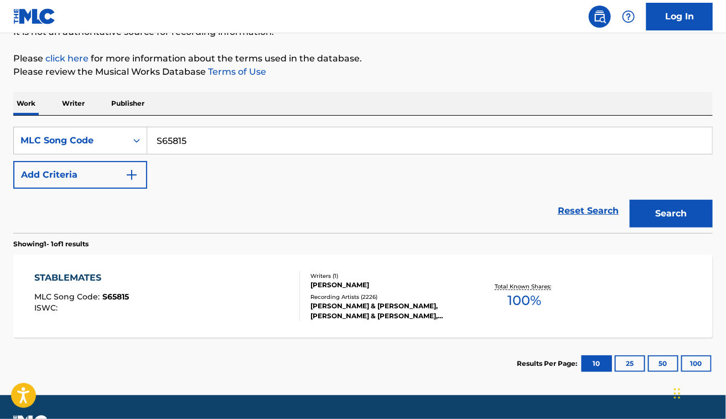
click at [194, 285] on div "STABLEMATES MLC Song Code : S65815 ISWC :" at bounding box center [167, 296] width 266 height 50
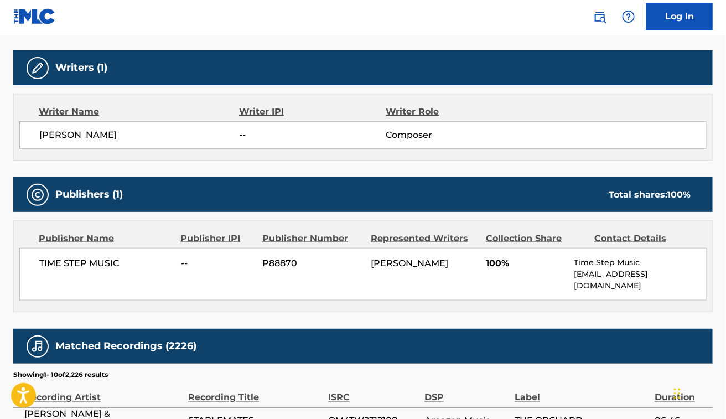
scroll to position [332, 0]
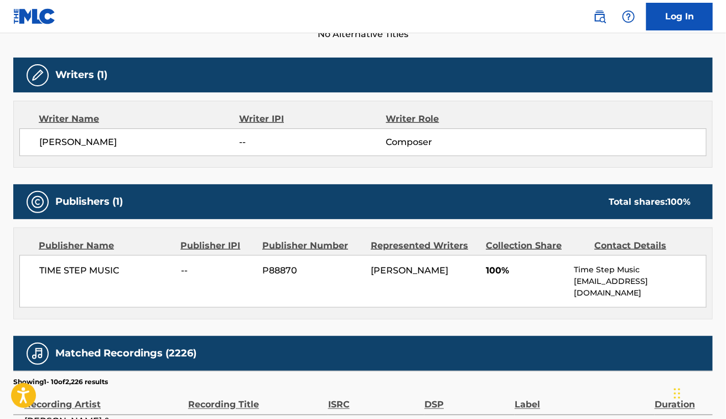
click at [192, 130] on div "[PERSON_NAME] -- Composer" at bounding box center [362, 142] width 687 height 28
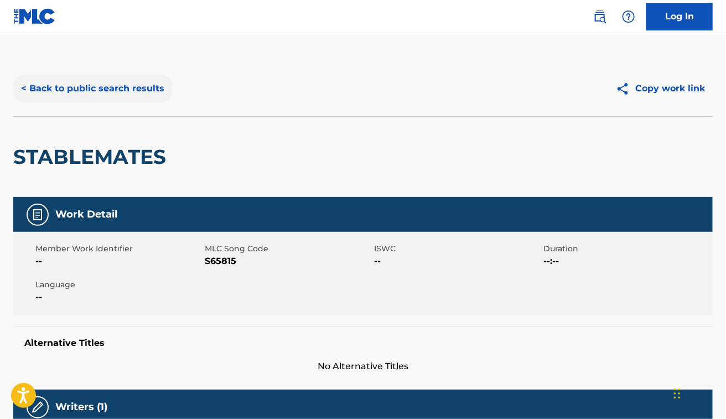
click at [140, 90] on button "< Back to public search results" at bounding box center [92, 89] width 159 height 28
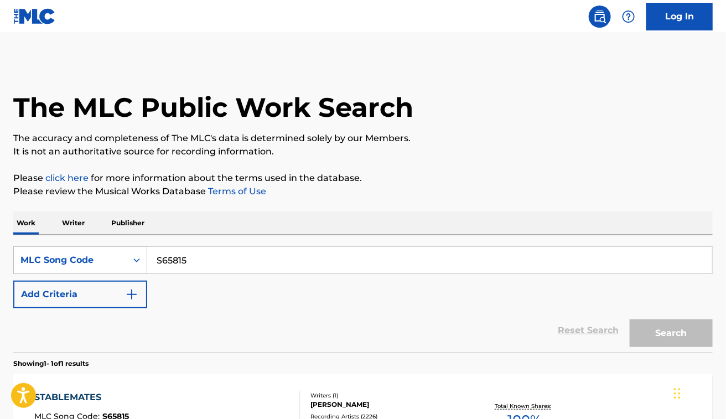
scroll to position [120, 0]
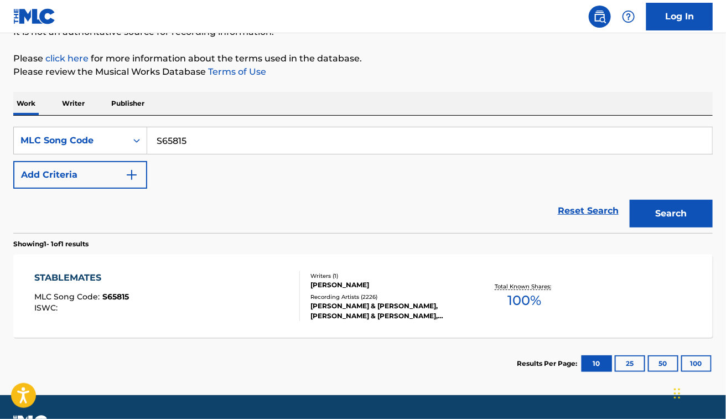
click at [276, 150] on input "S65815" at bounding box center [429, 140] width 565 height 27
paste input "J2032V"
type input "J2032V"
click at [630, 200] on button "Search" at bounding box center [671, 214] width 83 height 28
click at [211, 258] on div "JEG VED DET GODT MLC Song Code : J2032V ISWC : Writers ( 2 ) [PERSON_NAME], [PE…" at bounding box center [362, 296] width 699 height 83
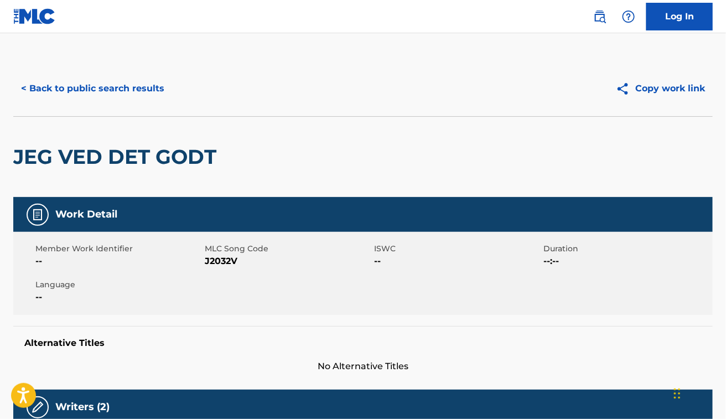
scroll to position [1, 0]
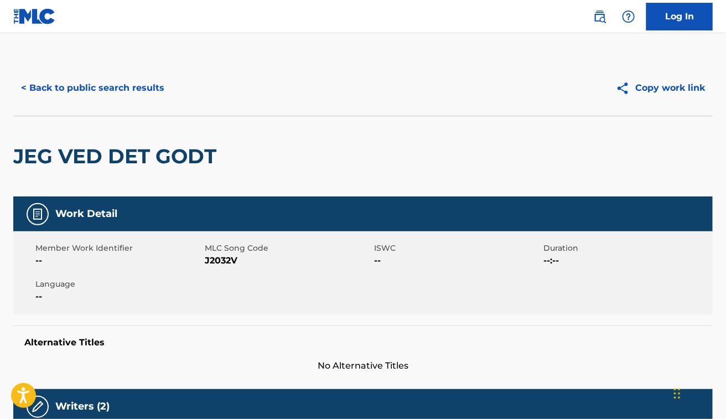
click at [124, 164] on h2 "JEG VED DET GODT" at bounding box center [117, 156] width 209 height 25
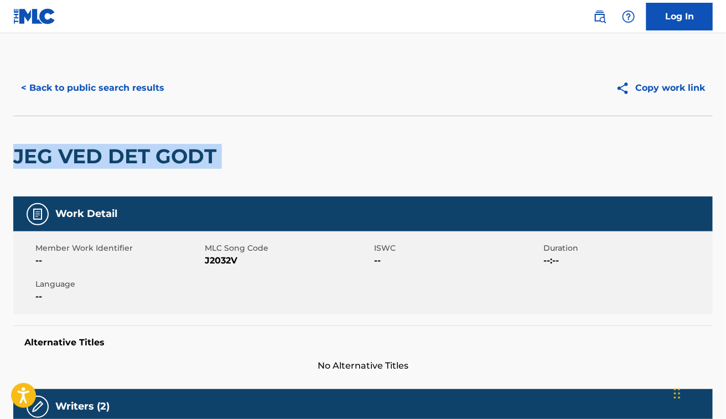
click at [124, 164] on h2 "JEG VED DET GODT" at bounding box center [117, 156] width 209 height 25
copy div "JEG VED DET GODT"
click at [472, 131] on div "JEG VED DET GODT" at bounding box center [362, 156] width 699 height 81
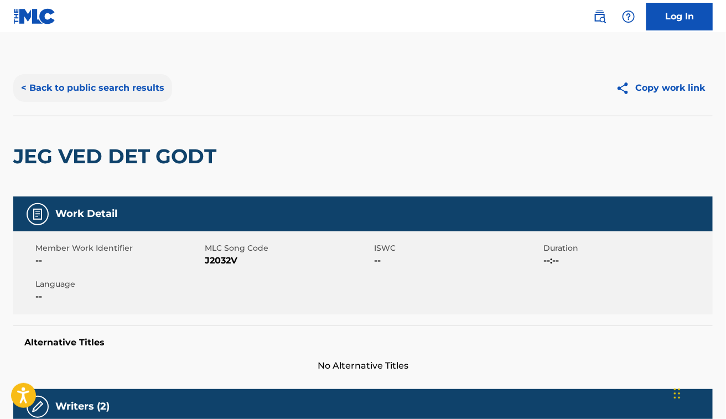
click at [108, 87] on button "< Back to public search results" at bounding box center [92, 88] width 159 height 28
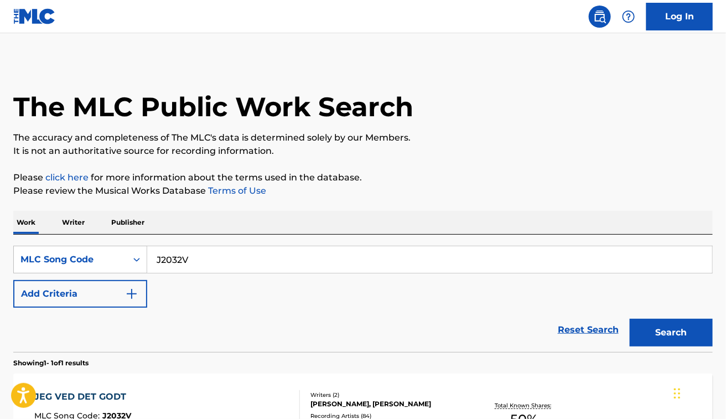
scroll to position [120, 0]
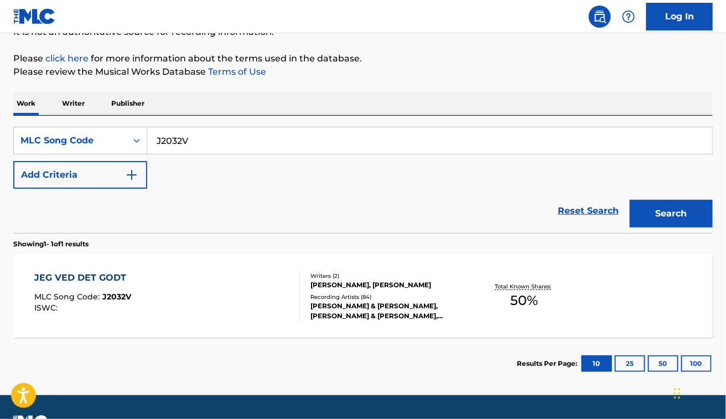
click at [240, 147] on input "J2032V" at bounding box center [429, 140] width 565 height 27
paste input "AA6SGW"
click at [630, 200] on button "Search" at bounding box center [671, 214] width 83 height 28
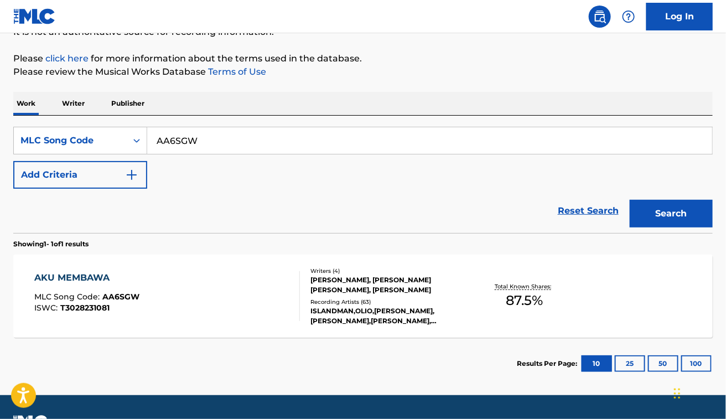
paste input "LE94LU"
click at [630, 200] on button "Search" at bounding box center [671, 214] width 83 height 28
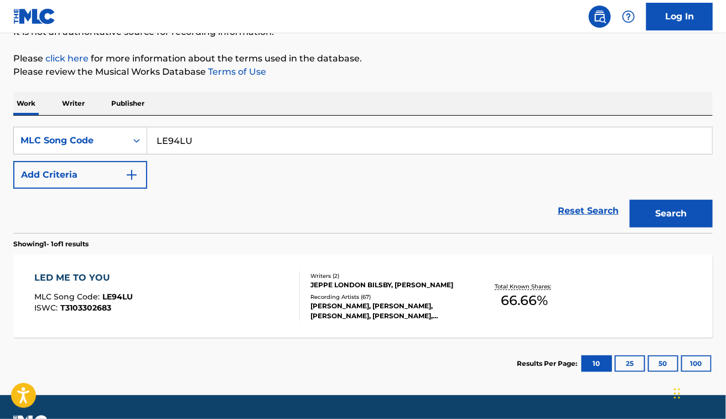
paste input "RA7CAH"
click at [630, 200] on button "Search" at bounding box center [671, 214] width 83 height 28
paste input "06051"
click at [630, 200] on button "Search" at bounding box center [671, 214] width 83 height 28
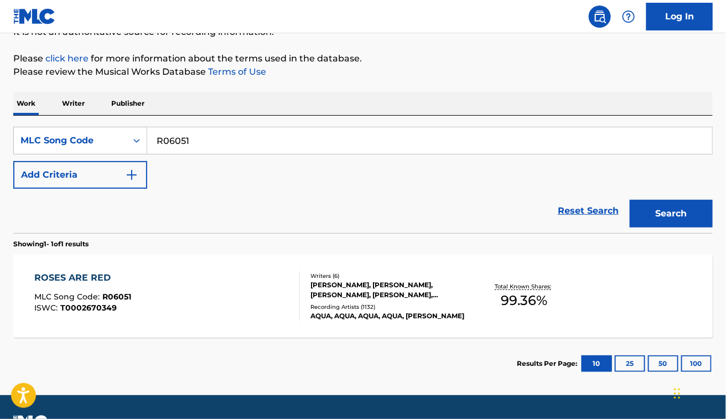
paste input "FH8A5K"
click at [630, 200] on button "Search" at bounding box center [671, 214] width 83 height 28
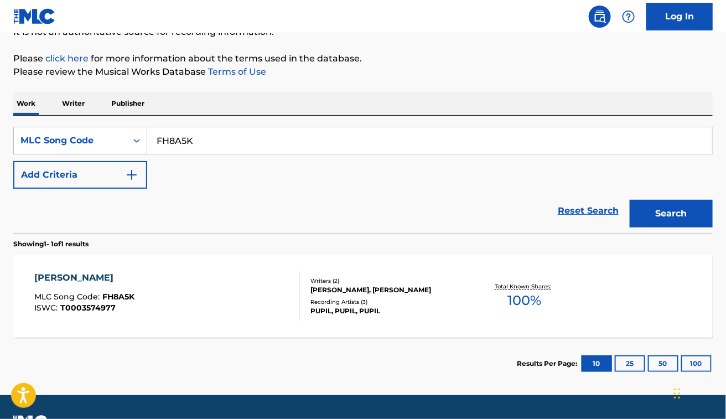
paste input "WB9AR8"
type input "WB9AR8"
click at [630, 200] on button "Search" at bounding box center [671, 214] width 83 height 28
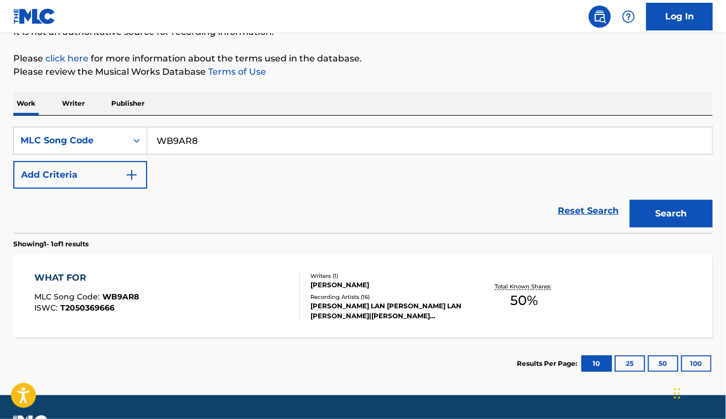
click at [186, 292] on div "WHAT FOR MLC Song Code : WB9AR8 ISWC : T2050369666" at bounding box center [167, 296] width 266 height 50
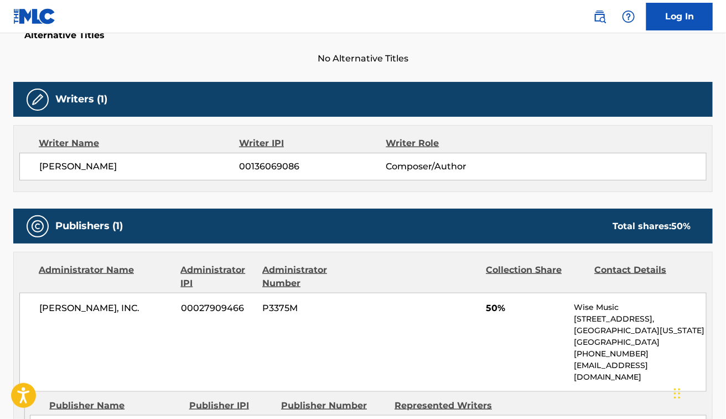
scroll to position [307, 0]
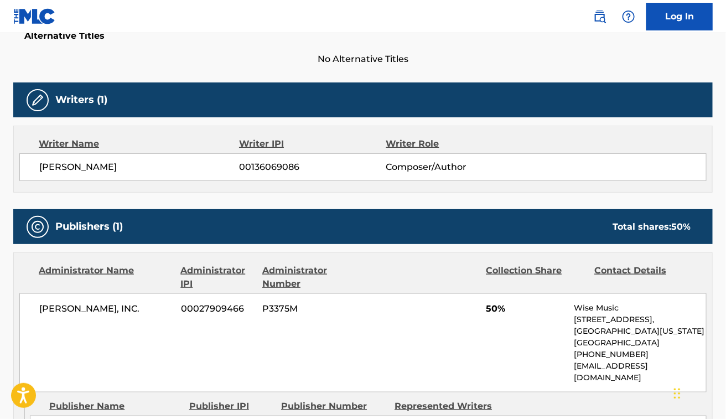
click at [86, 162] on span "[PERSON_NAME]" at bounding box center [139, 166] width 200 height 13
copy div "[PERSON_NAME]"
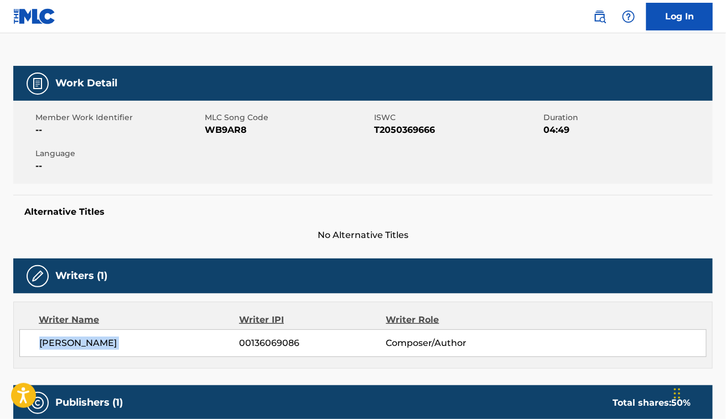
scroll to position [126, 0]
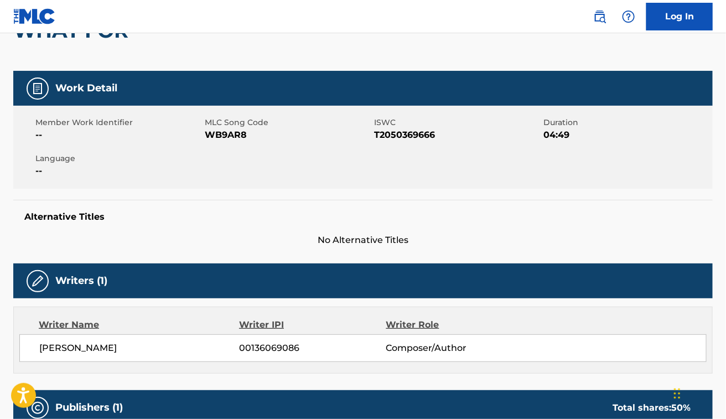
click at [213, 194] on div "Work Detail Member Work Identifier -- MLC Song Code WB9AR8 ISWC T2050369666 Dur…" at bounding box center [362, 159] width 699 height 176
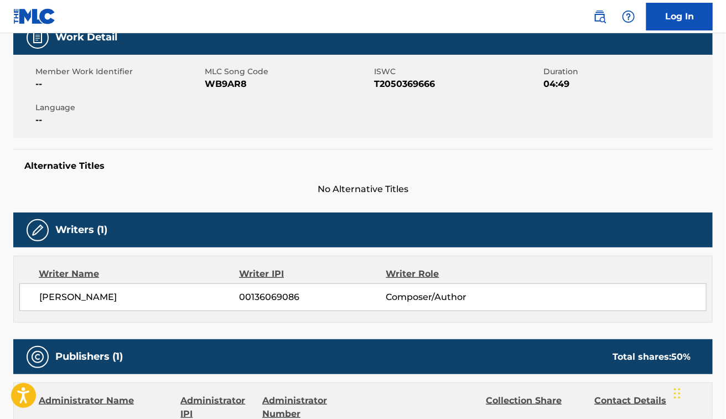
scroll to position [0, 0]
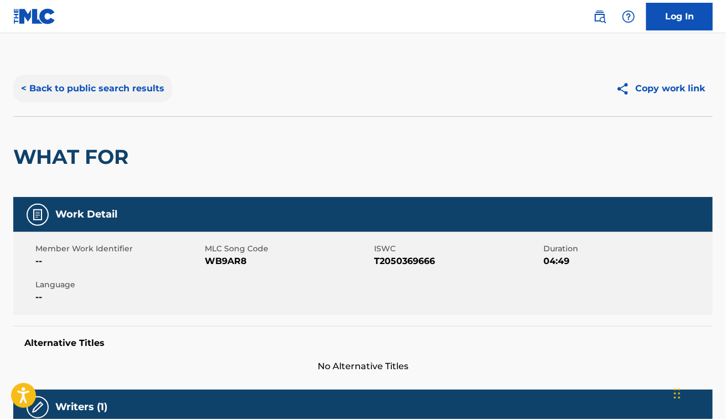
click at [101, 84] on button "< Back to public search results" at bounding box center [92, 89] width 159 height 28
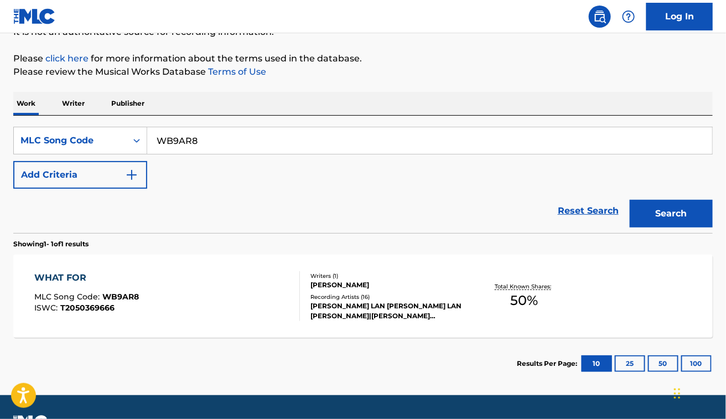
click at [222, 142] on input "WB9AR8" at bounding box center [429, 140] width 565 height 27
paste input "P29500"
click at [630, 200] on button "Search" at bounding box center [671, 214] width 83 height 28
paste input "WV7BZ3"
click at [630, 200] on button "Search" at bounding box center [671, 214] width 83 height 28
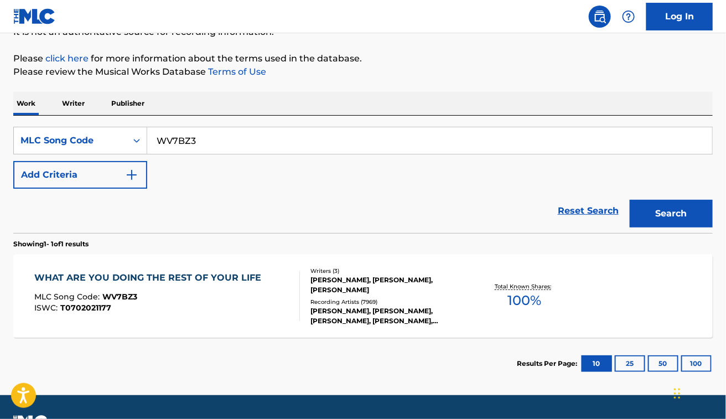
paste input "C3204S"
click at [630, 200] on button "Search" at bounding box center [671, 214] width 83 height 28
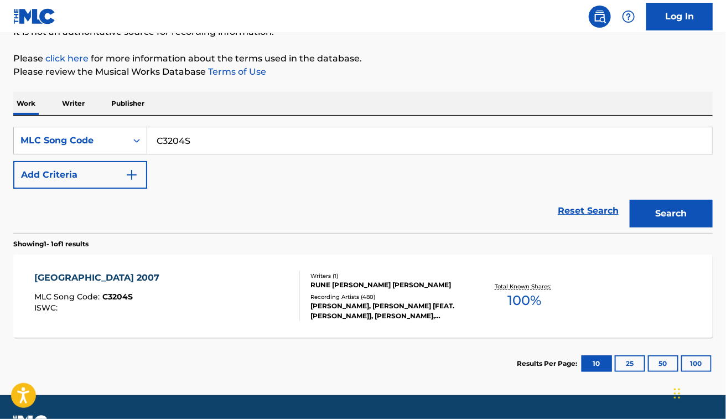
paste input "OD4HKR"
click at [630, 200] on button "Search" at bounding box center [671, 214] width 83 height 28
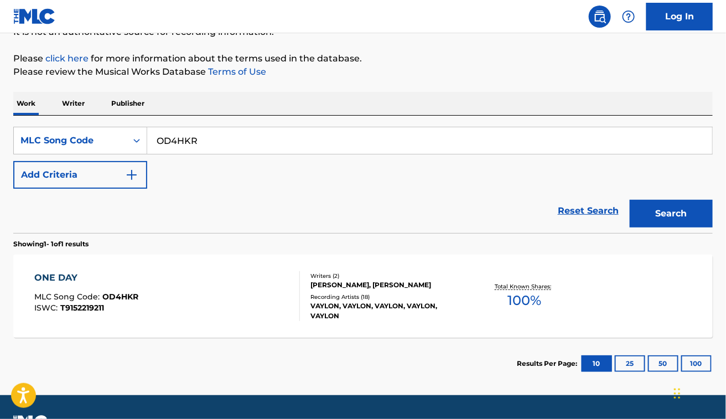
paste input "SC35BG"
click at [630, 200] on button "Search" at bounding box center [671, 214] width 83 height 28
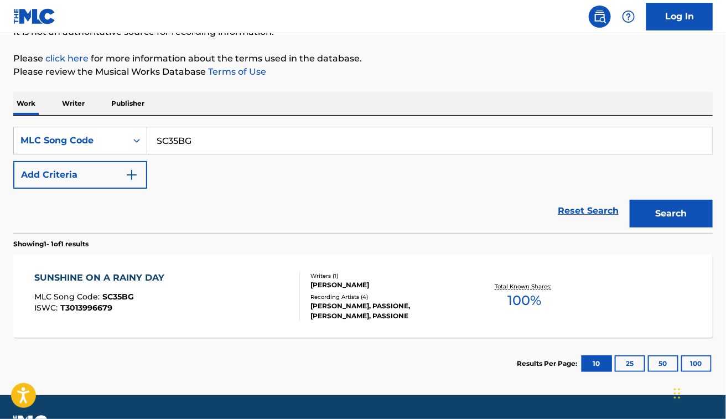
paste input "WVB869"
type input "WVB869"
click at [630, 200] on button "Search" at bounding box center [671, 214] width 83 height 28
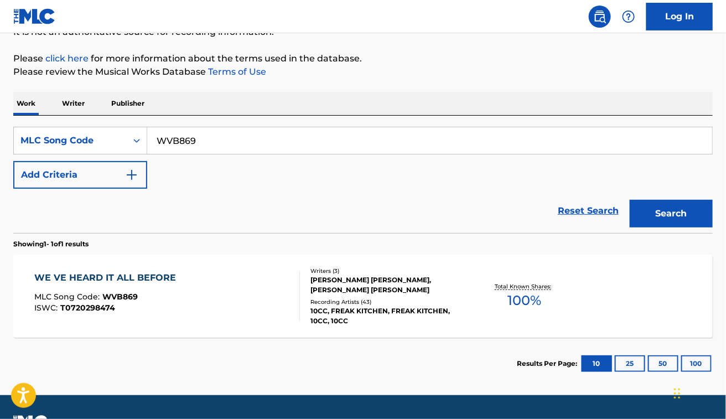
click at [236, 291] on div "WE VE HEARD IT ALL BEFORE MLC Song Code : WVB869 ISWC : T0720298474" at bounding box center [167, 296] width 266 height 50
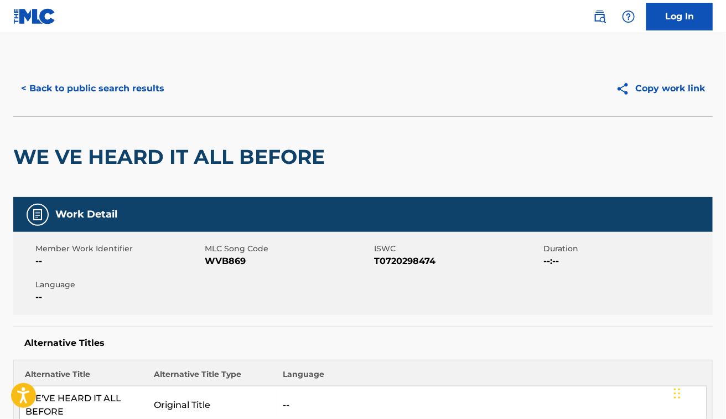
scroll to position [245, 0]
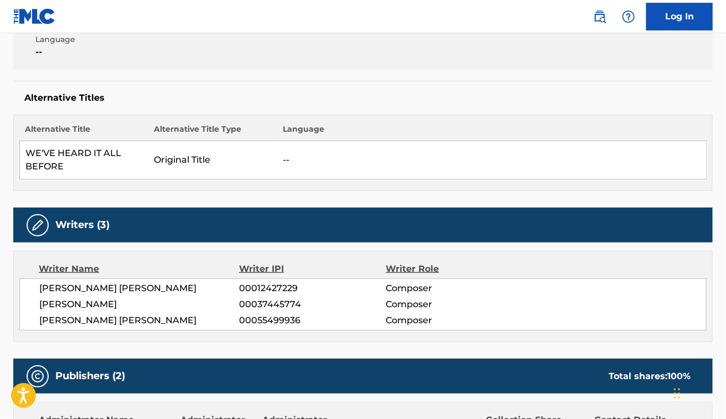
click at [129, 300] on span "[PERSON_NAME]" at bounding box center [139, 304] width 200 height 13
click at [123, 293] on span "[PERSON_NAME] [PERSON_NAME]" at bounding box center [139, 288] width 200 height 13
copy div "[PERSON_NAME] [PERSON_NAME]"
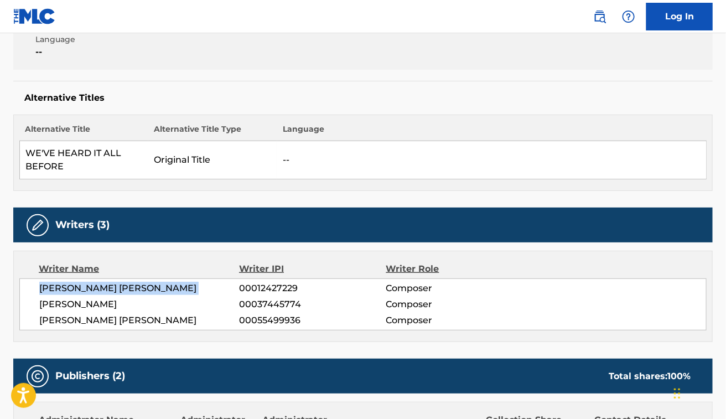
click at [133, 281] on div "[PERSON_NAME] [PERSON_NAME] 00012427229 Composer [PERSON_NAME] GOLD 00037445774…" at bounding box center [362, 304] width 687 height 52
drag, startPoint x: 115, startPoint y: 288, endPoint x: 176, endPoint y: 290, distance: 60.9
click at [176, 290] on span "[PERSON_NAME] [PERSON_NAME]" at bounding box center [139, 288] width 200 height 13
copy span "[PERSON_NAME]"
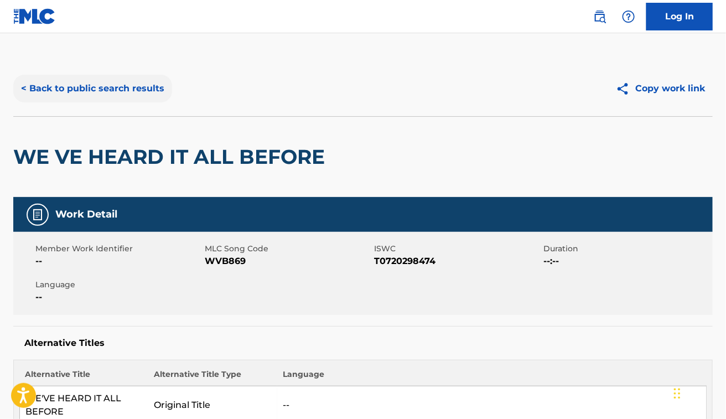
click at [104, 80] on button "< Back to public search results" at bounding box center [92, 89] width 159 height 28
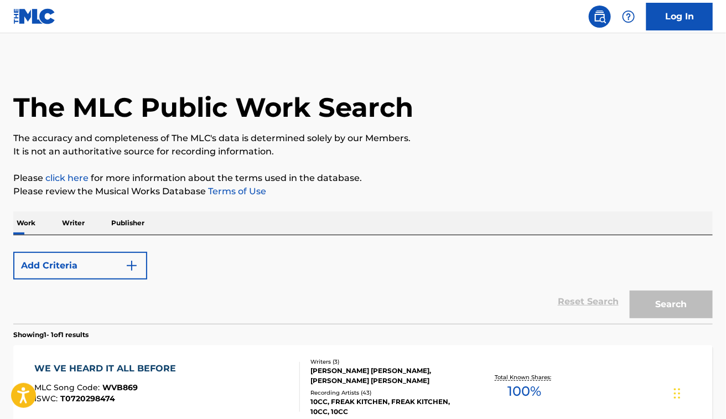
scroll to position [120, 0]
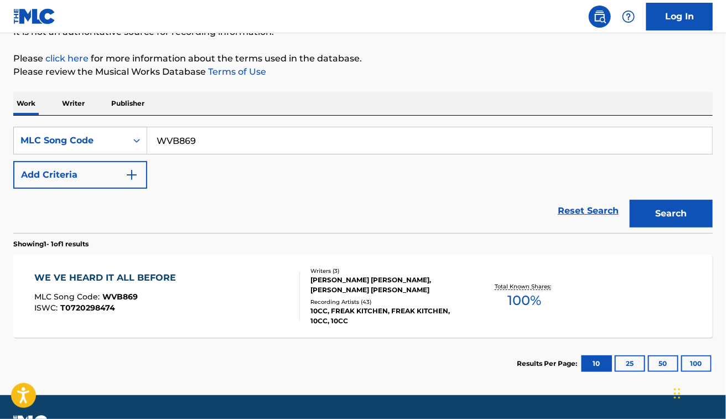
click at [242, 139] on input "WVB869" at bounding box center [429, 140] width 565 height 27
paste input "ID1U4A"
type input "ID1U4A"
click at [630, 200] on button "Search" at bounding box center [671, 214] width 83 height 28
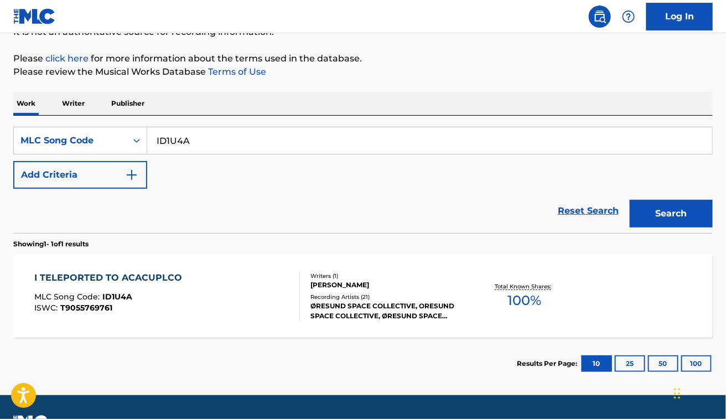
click at [222, 277] on div "I TELEPORTED TO ACACUPLCO MLC Song Code : ID1U4A ISWC : T9055769761" at bounding box center [167, 296] width 266 height 50
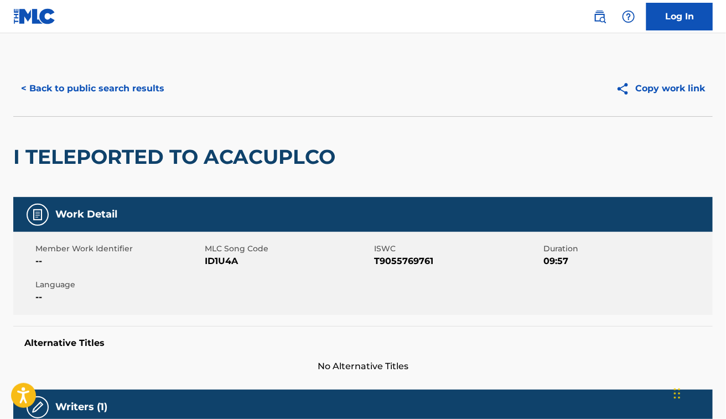
click at [221, 161] on h2 "I TELEPORTED TO ACACUPLCO" at bounding box center [177, 156] width 328 height 25
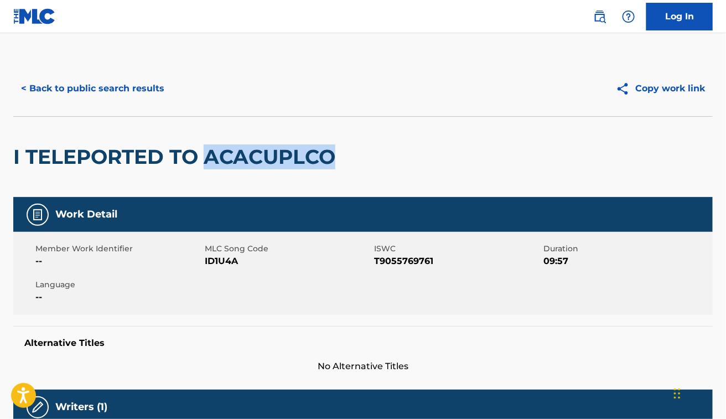
click at [221, 161] on h2 "I TELEPORTED TO ACACUPLCO" at bounding box center [177, 156] width 328 height 25
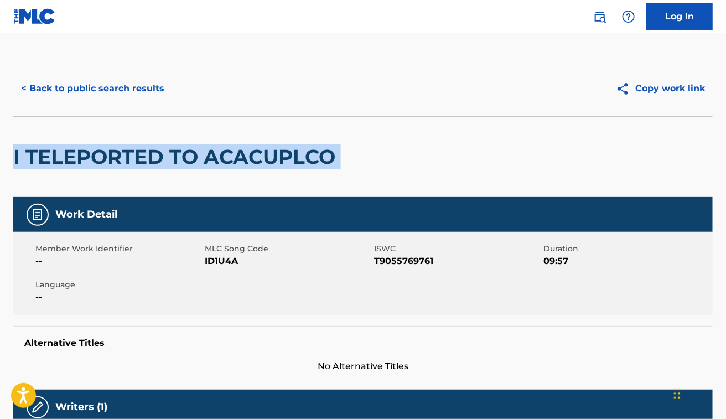
click at [221, 161] on h2 "I TELEPORTED TO ACACUPLCO" at bounding box center [177, 156] width 328 height 25
copy div "I TELEPORTED TO ACACUPLCO"
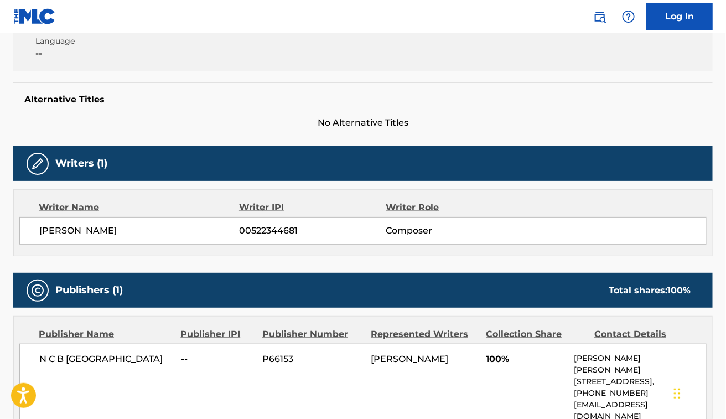
scroll to position [244, 0]
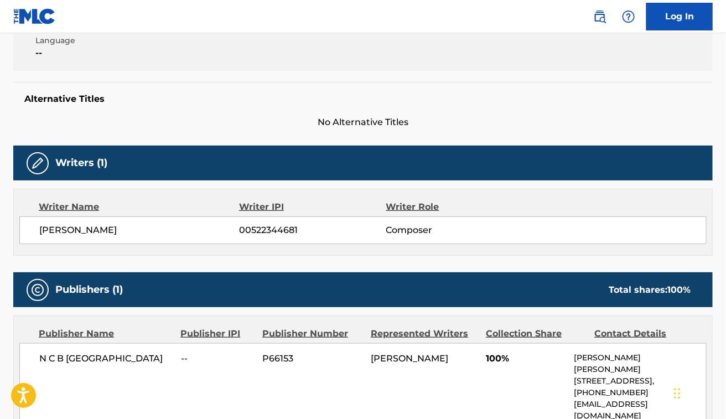
click at [79, 232] on span "[PERSON_NAME]" at bounding box center [139, 230] width 200 height 13
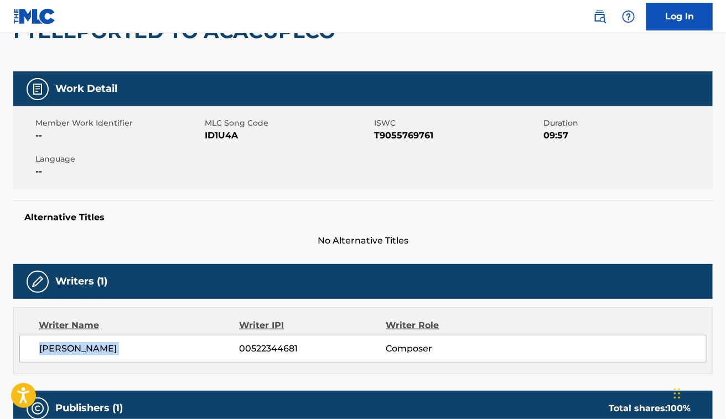
scroll to position [0, 0]
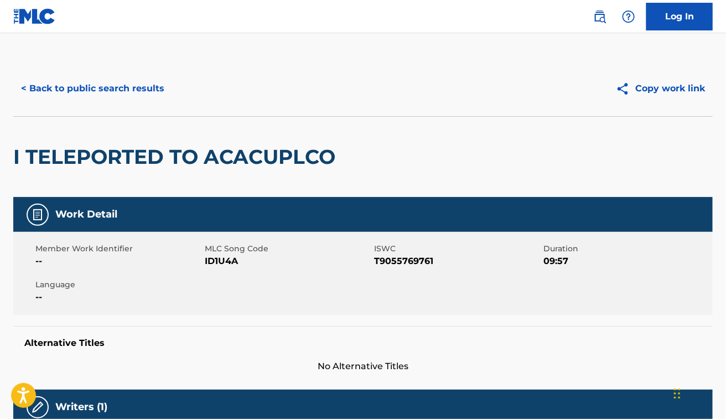
click at [224, 146] on h2 "I TELEPORTED TO ACACUPLCO" at bounding box center [177, 156] width 328 height 25
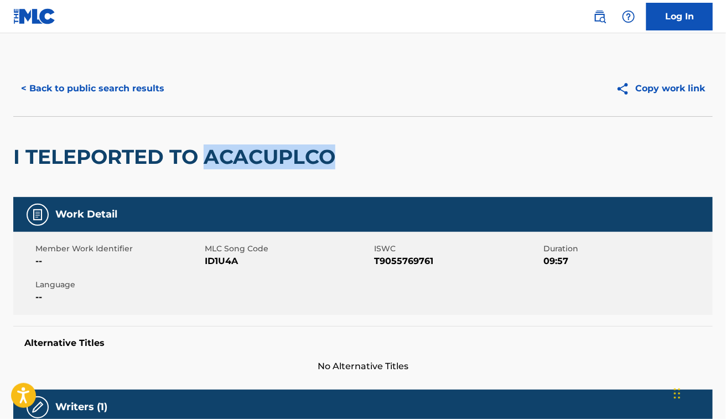
click at [224, 146] on h2 "I TELEPORTED TO ACACUPLCO" at bounding box center [177, 156] width 328 height 25
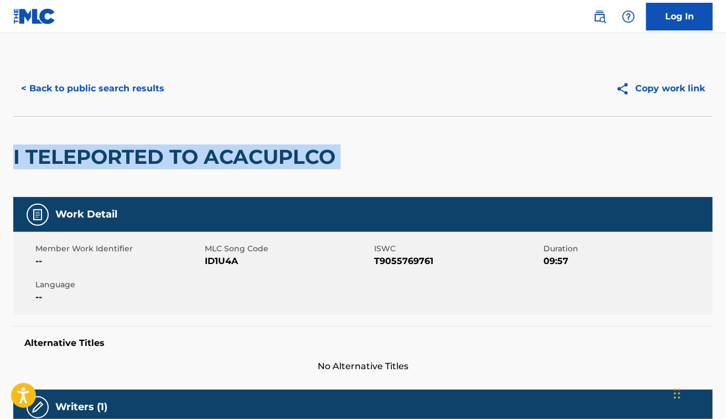
click at [224, 146] on h2 "I TELEPORTED TO ACACUPLCO" at bounding box center [177, 156] width 328 height 25
click at [146, 96] on button "< Back to public search results" at bounding box center [92, 89] width 159 height 28
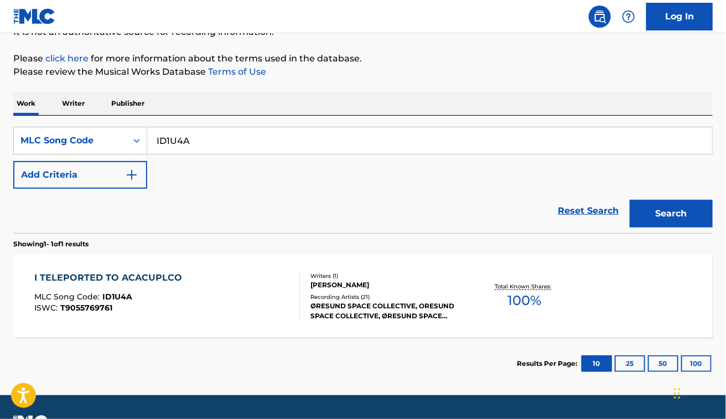
click at [202, 138] on input "ID1U4A" at bounding box center [429, 140] width 565 height 27
paste input "Z4335X"
click at [630, 200] on button "Search" at bounding box center [671, 214] width 83 height 28
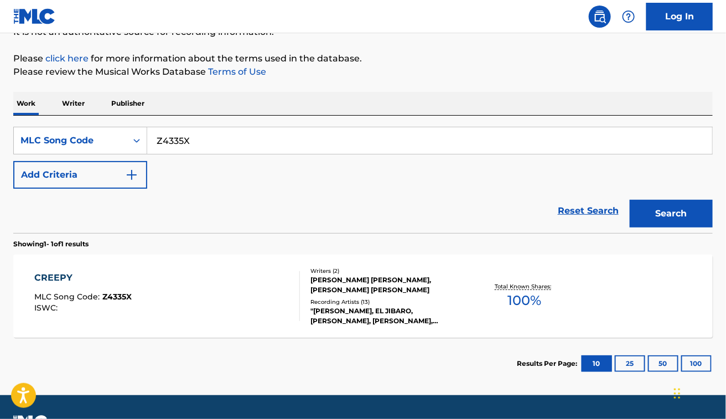
paste input "LF011U"
type input "LF011U"
click at [630, 200] on button "Search" at bounding box center [671, 214] width 83 height 28
click at [233, 282] on div "LEAVE YOU TO DROWN MLC Song Code : LF011U ISWC : T2051699910" at bounding box center [167, 296] width 266 height 50
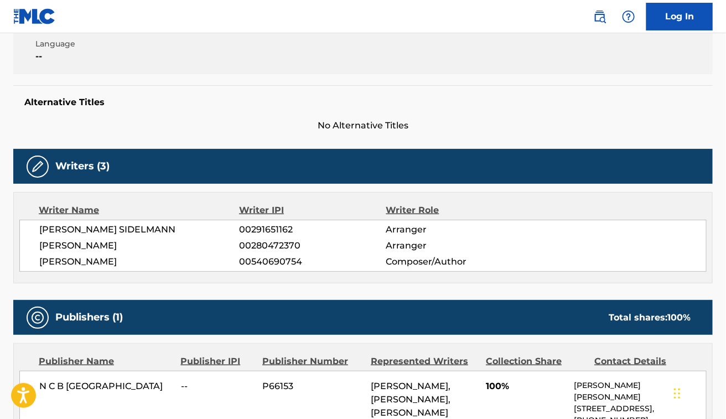
scroll to position [162, 0]
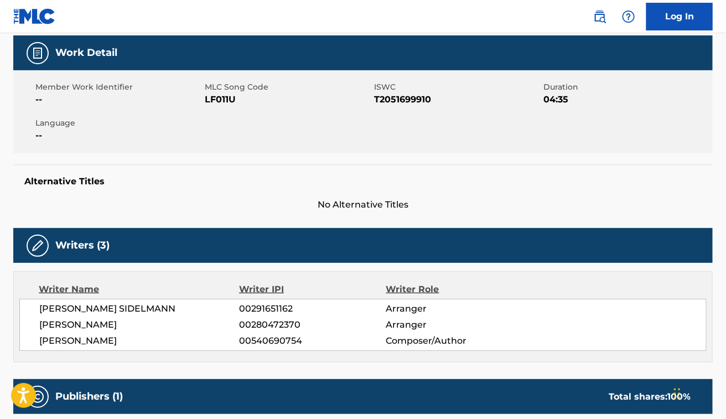
click at [79, 347] on div "[PERSON_NAME] SIDELMANN 00291651162 Arranger [PERSON_NAME] 00280472370 Arranger…" at bounding box center [362, 325] width 687 height 52
click at [122, 308] on span "[PERSON_NAME] SIDELMANN" at bounding box center [139, 308] width 200 height 13
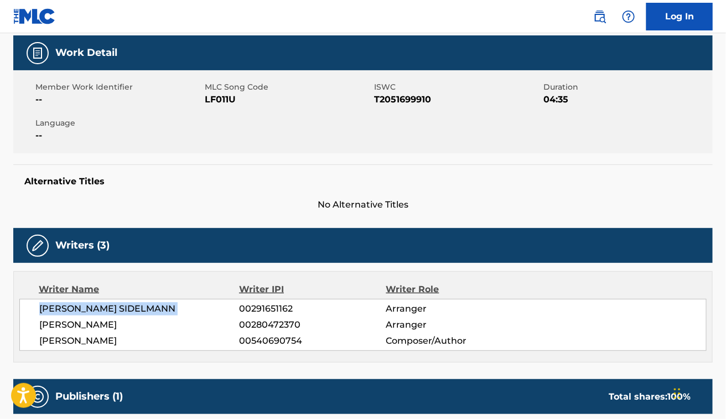
click at [122, 308] on span "[PERSON_NAME] SIDELMANN" at bounding box center [139, 308] width 200 height 13
click at [69, 320] on span "[PERSON_NAME]" at bounding box center [139, 324] width 200 height 13
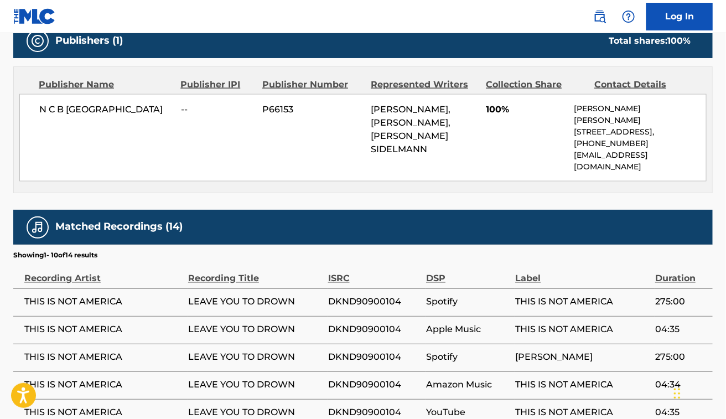
scroll to position [518, 0]
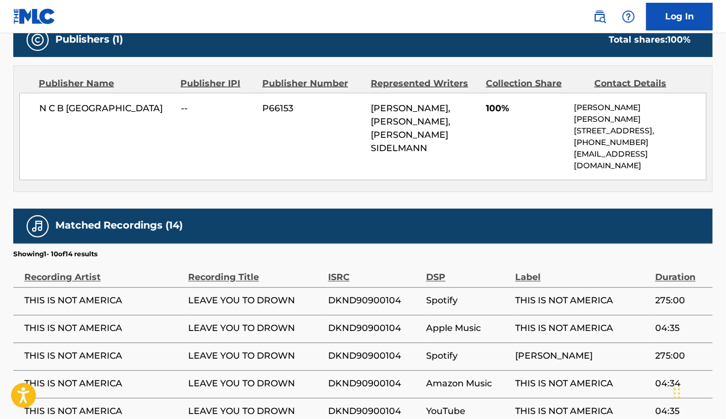
click at [66, 294] on span "THIS IS NOT AMERICA" at bounding box center [103, 300] width 158 height 13
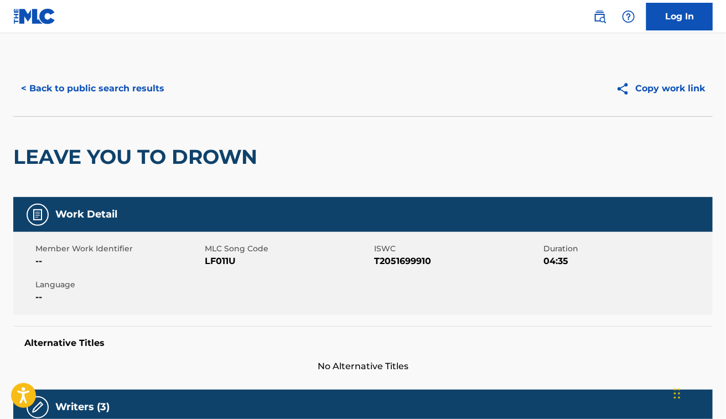
scroll to position [297, 0]
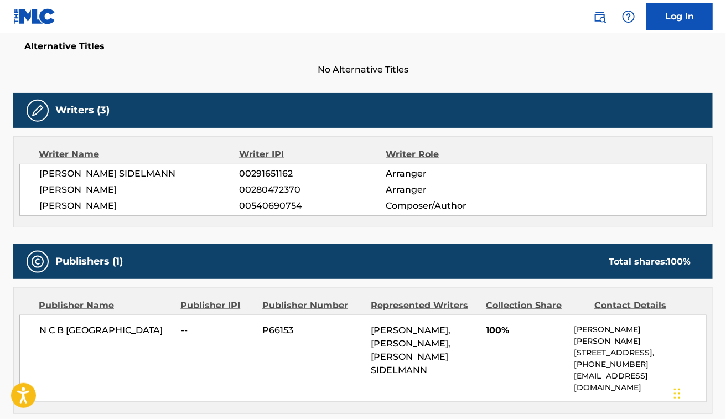
click at [162, 176] on span "[PERSON_NAME] SIDELMANN" at bounding box center [139, 173] width 200 height 13
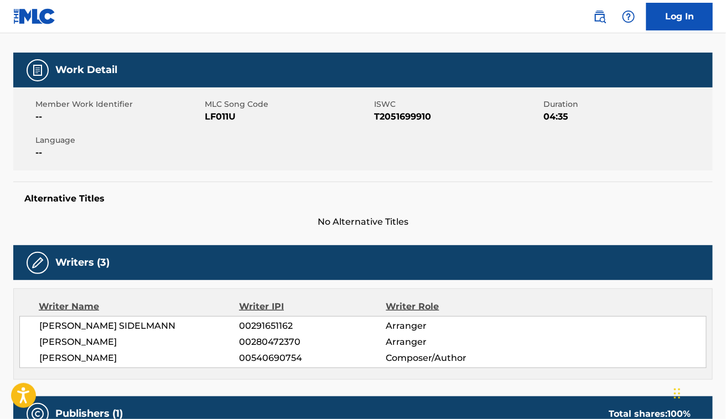
scroll to position [0, 0]
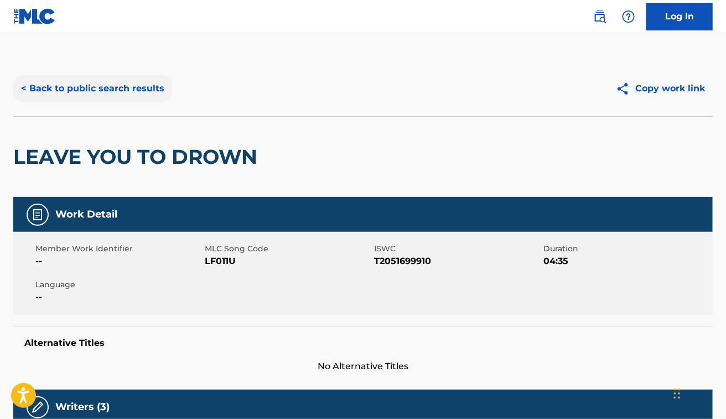
click at [101, 84] on button "< Back to public search results" at bounding box center [92, 89] width 159 height 28
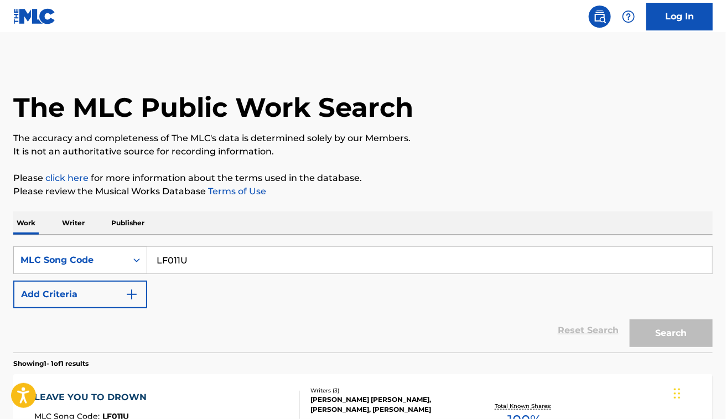
scroll to position [120, 0]
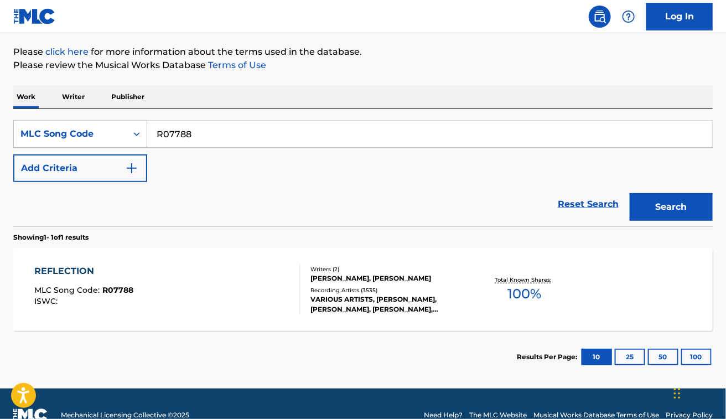
scroll to position [126, 0]
click at [209, 127] on input "R07788" at bounding box center [429, 134] width 565 height 27
paste input "W57601"
type input "W57601"
click at [630, 193] on button "Search" at bounding box center [671, 207] width 83 height 28
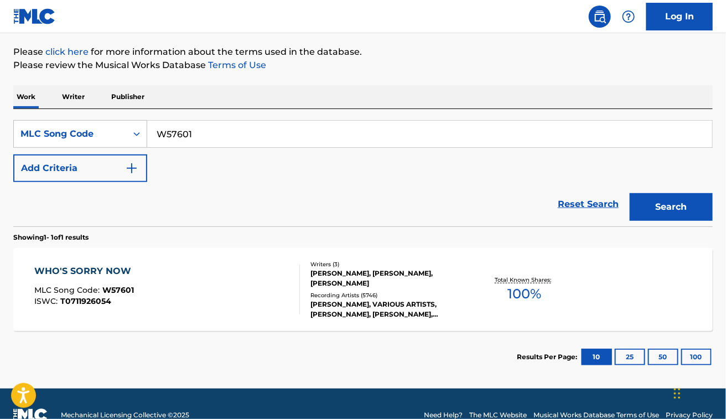
click at [195, 271] on div "WHO'S SORRY NOW MLC Song Code : W57601 ISWC : T0711926054" at bounding box center [167, 289] width 266 height 50
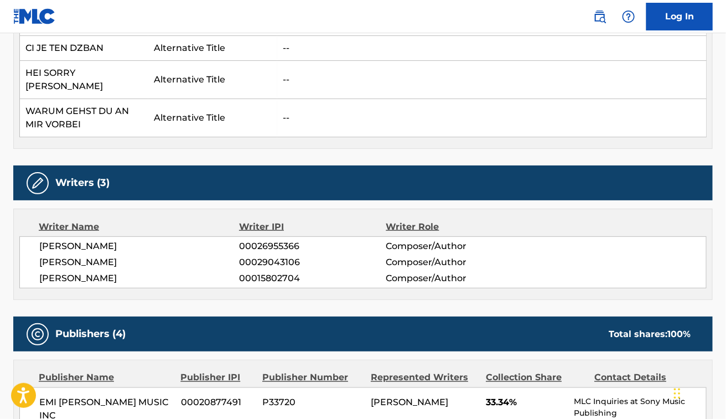
scroll to position [375, 0]
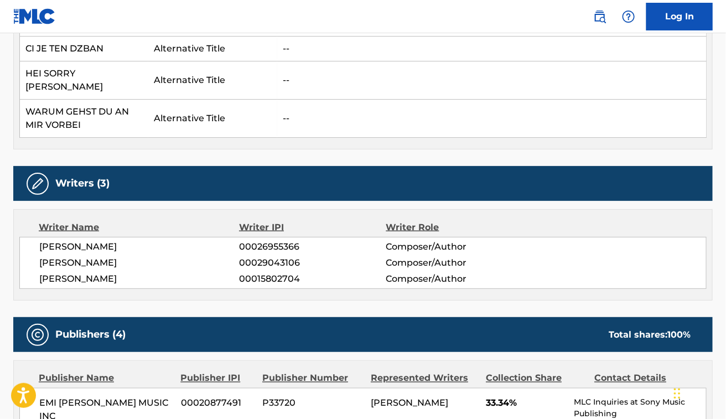
click at [69, 272] on span "[PERSON_NAME]" at bounding box center [139, 278] width 200 height 13
copy div "[PERSON_NAME]"
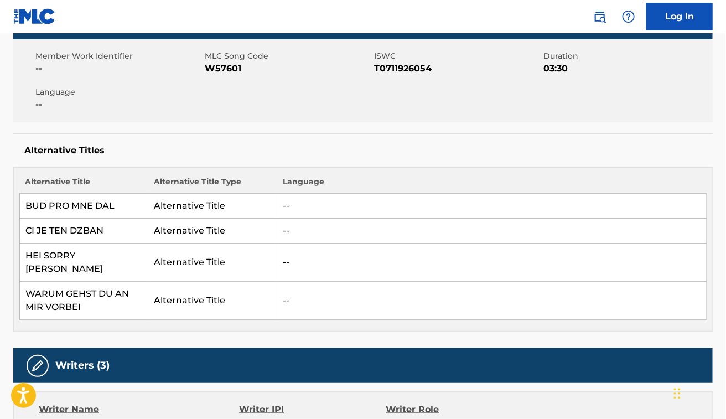
scroll to position [0, 0]
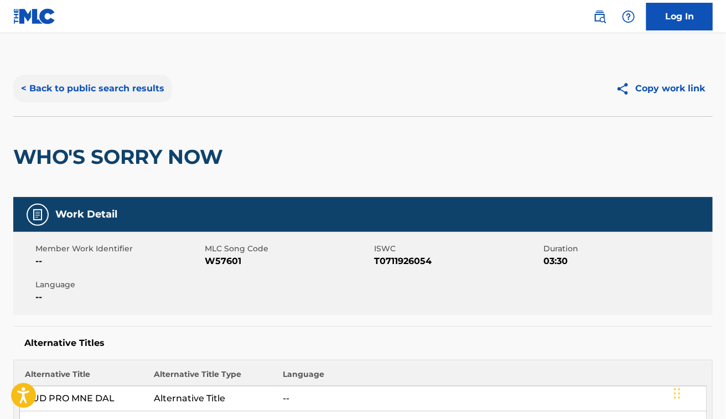
click at [67, 97] on button "< Back to public search results" at bounding box center [92, 89] width 159 height 28
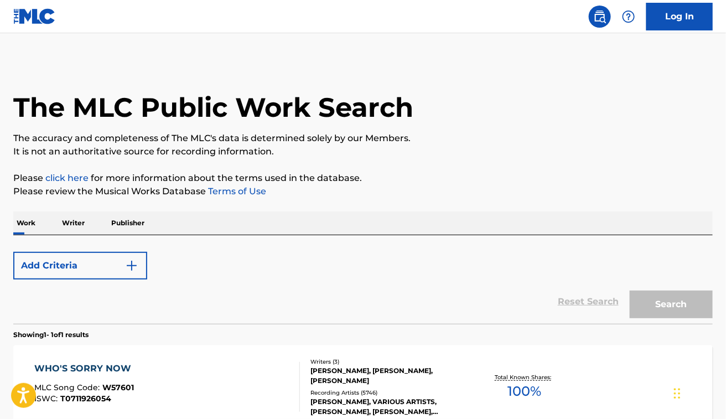
scroll to position [120, 0]
